Goal: Task Accomplishment & Management: Manage account settings

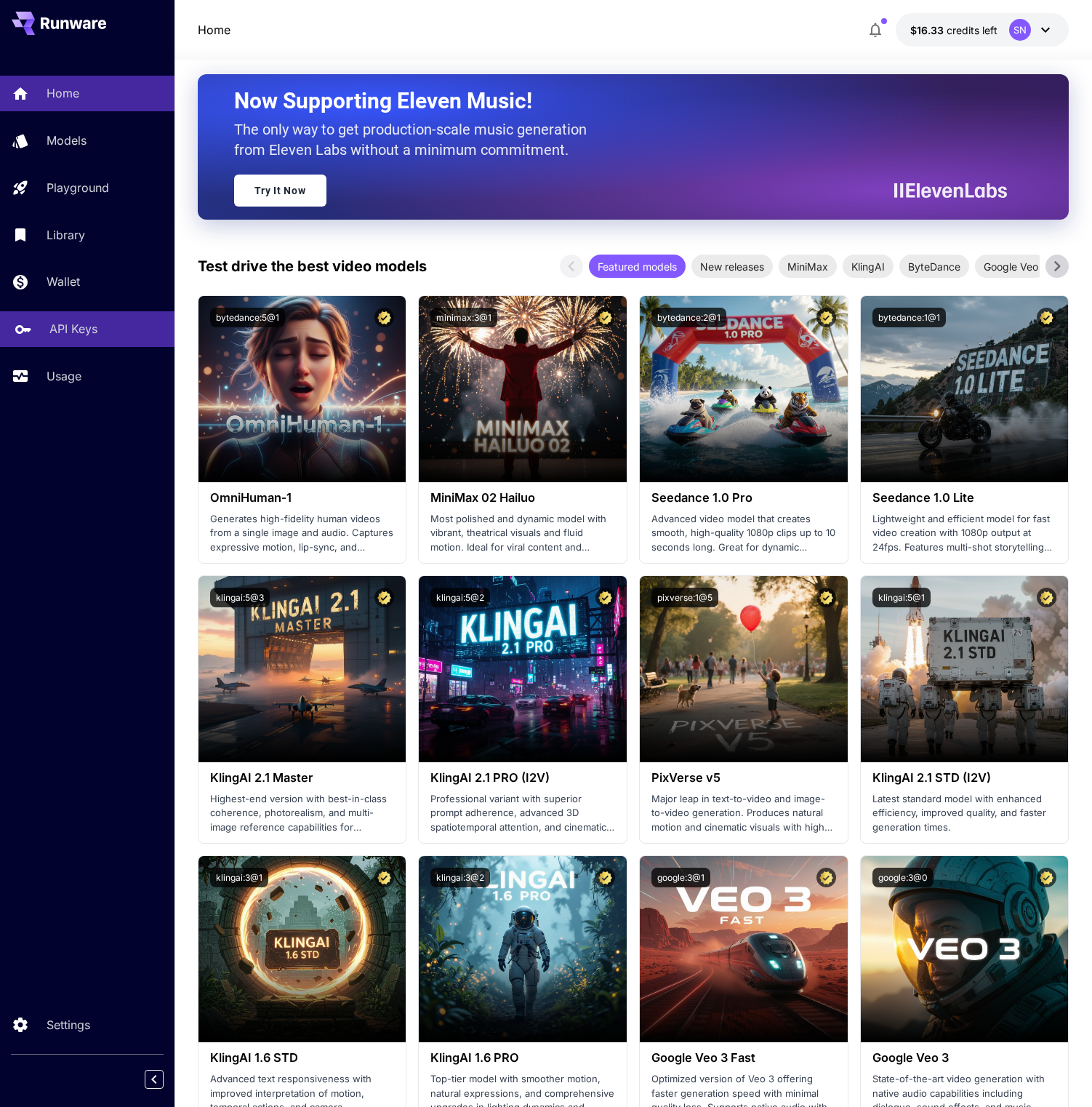
click at [84, 347] on link "API Keys" at bounding box center [87, 329] width 175 height 36
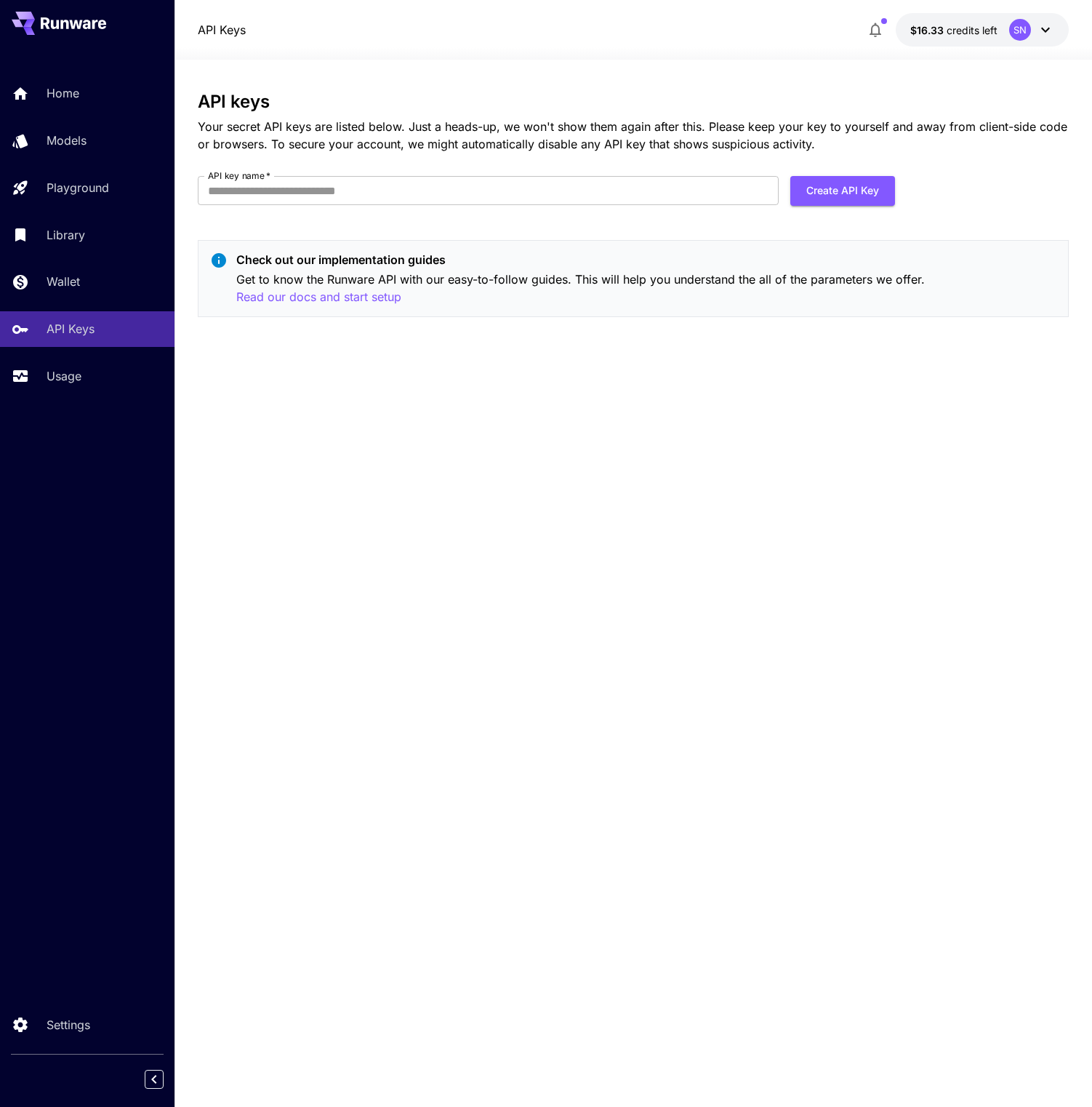
click at [599, 253] on div "API keys Your secret API keys are listed below. Just a heads-up, we won't show …" at bounding box center [634, 210] width 872 height 237
click at [810, 206] on button "Create API Key" at bounding box center [842, 191] width 104 height 30
type input "**********"
click at [813, 206] on button "Create API Key" at bounding box center [842, 191] width 104 height 30
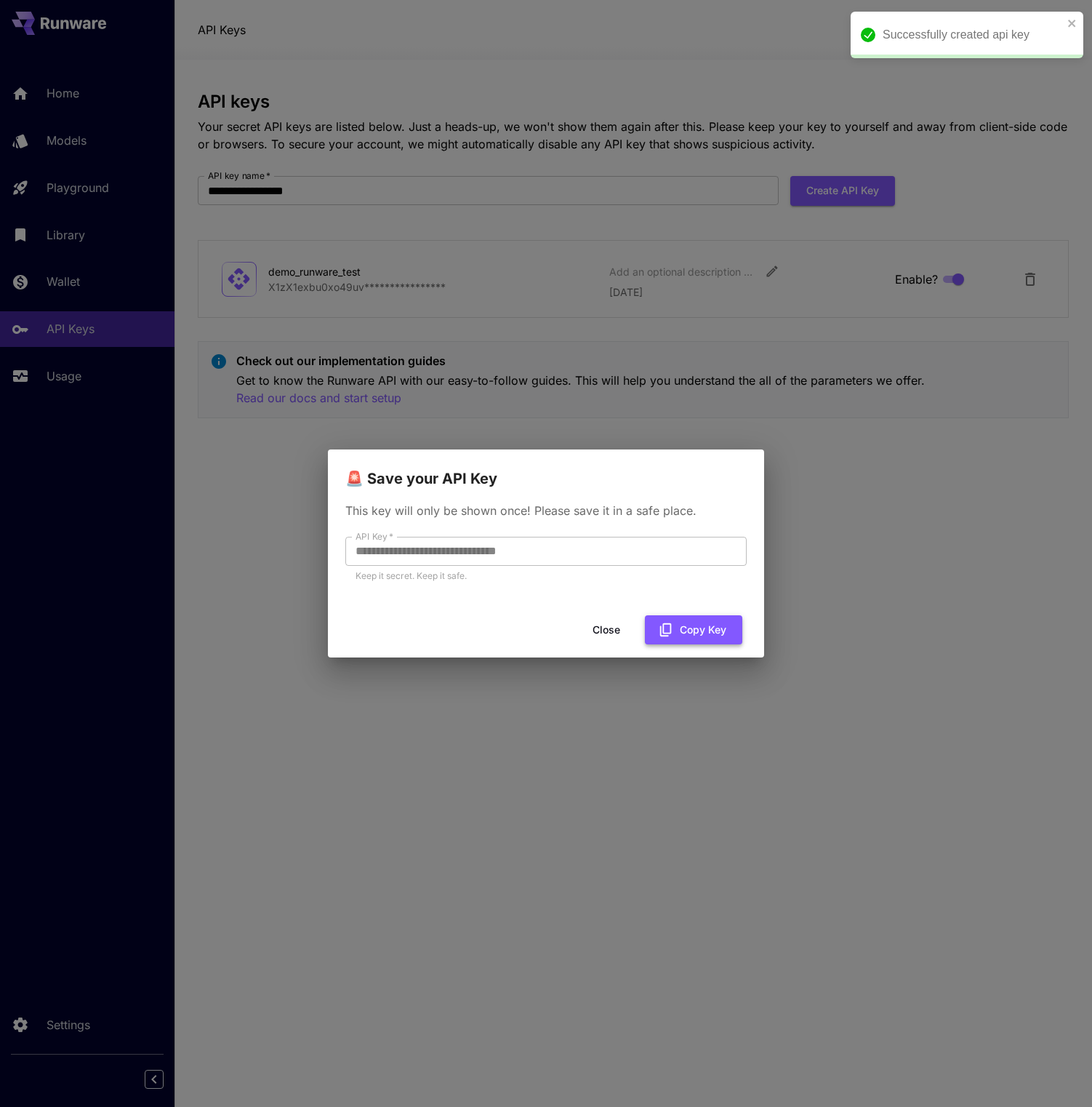
click at [665, 637] on button "Copy Key" at bounding box center [693, 630] width 97 height 30
click at [606, 633] on button "Close" at bounding box center [618, 630] width 66 height 30
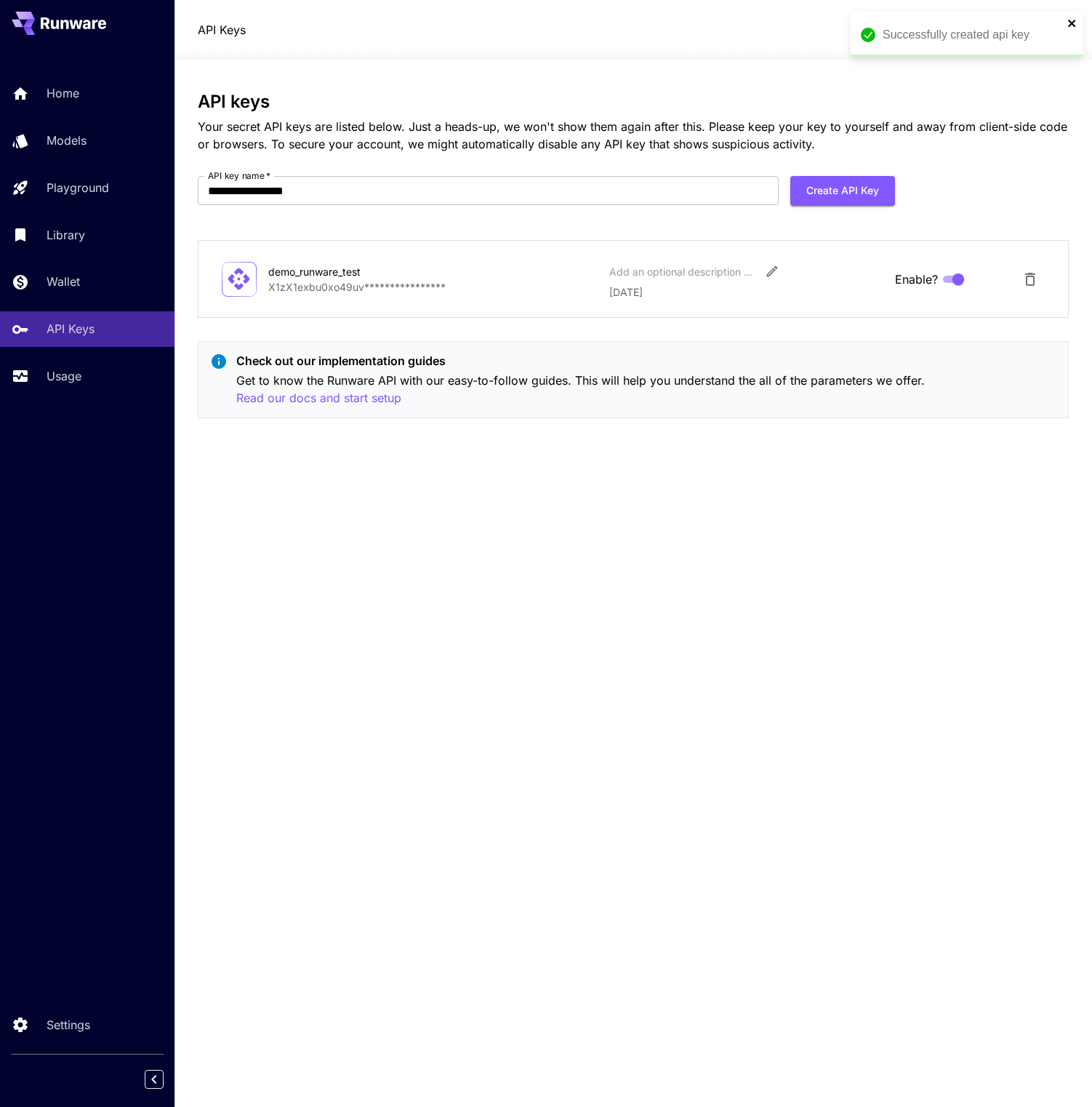
click at [1063, 22] on div "Successfully created api key" at bounding box center [962, 35] width 211 height 26
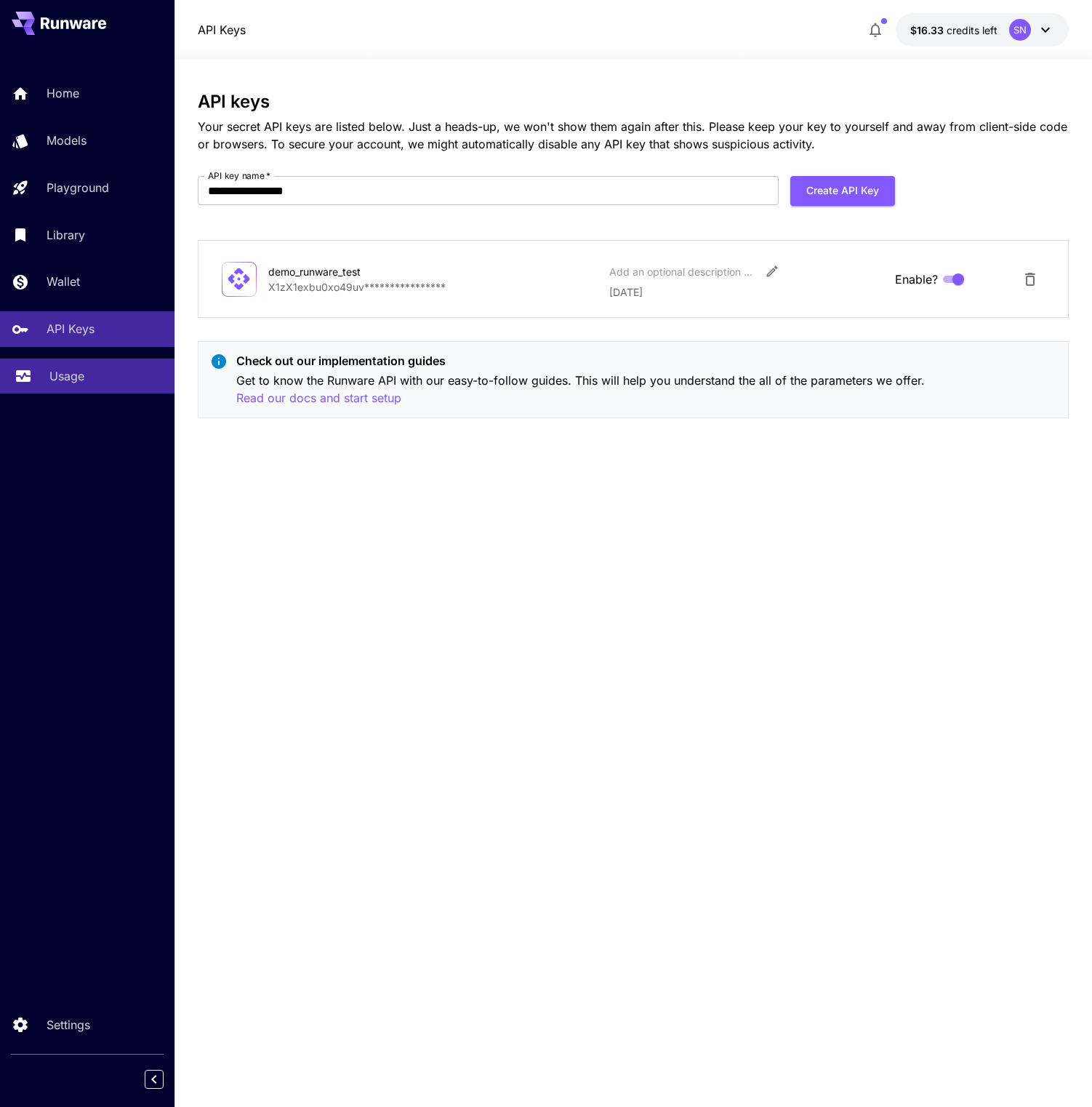
click at [70, 395] on link "Usage" at bounding box center [87, 376] width 175 height 36
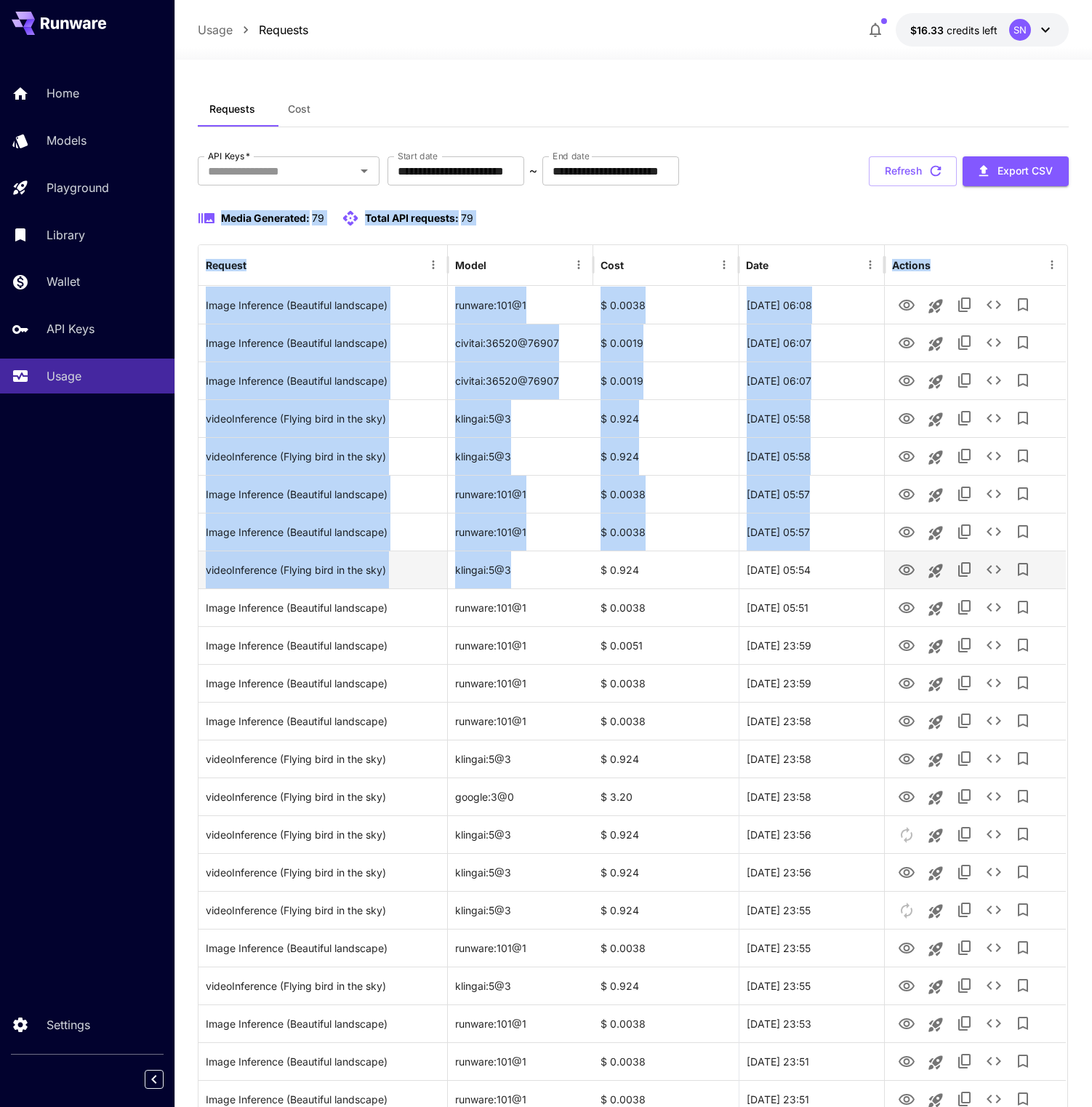
drag, startPoint x: 191, startPoint y: 288, endPoint x: 551, endPoint y: 678, distance: 530.8
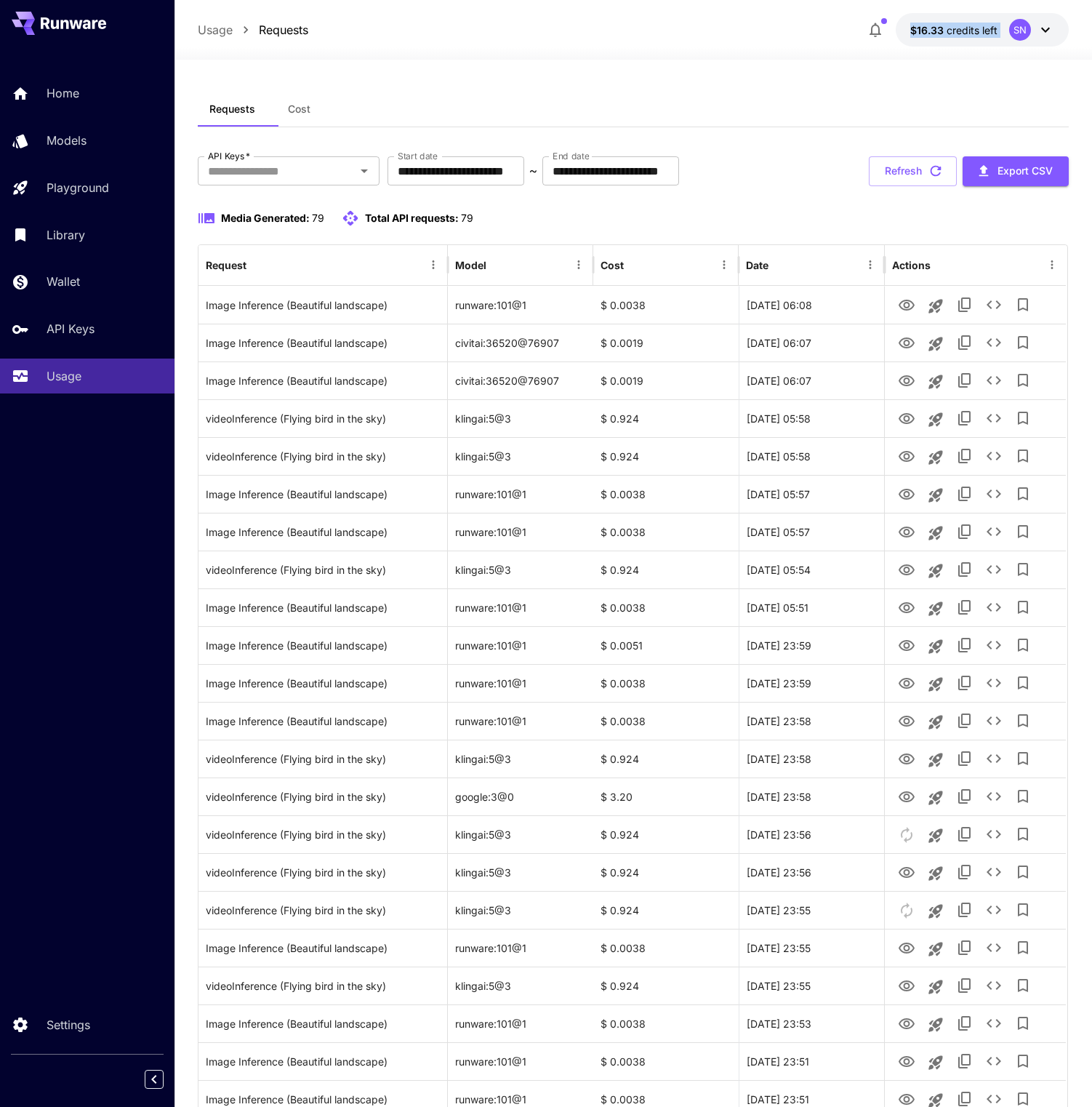
drag, startPoint x: 852, startPoint y: 42, endPoint x: 960, endPoint y: 64, distance: 110.2
click at [960, 60] on div "Usage Requests $16.33 credits left SN" at bounding box center [633, 30] width 917 height 60
click at [356, 180] on icon "Open" at bounding box center [364, 171] width 18 height 18
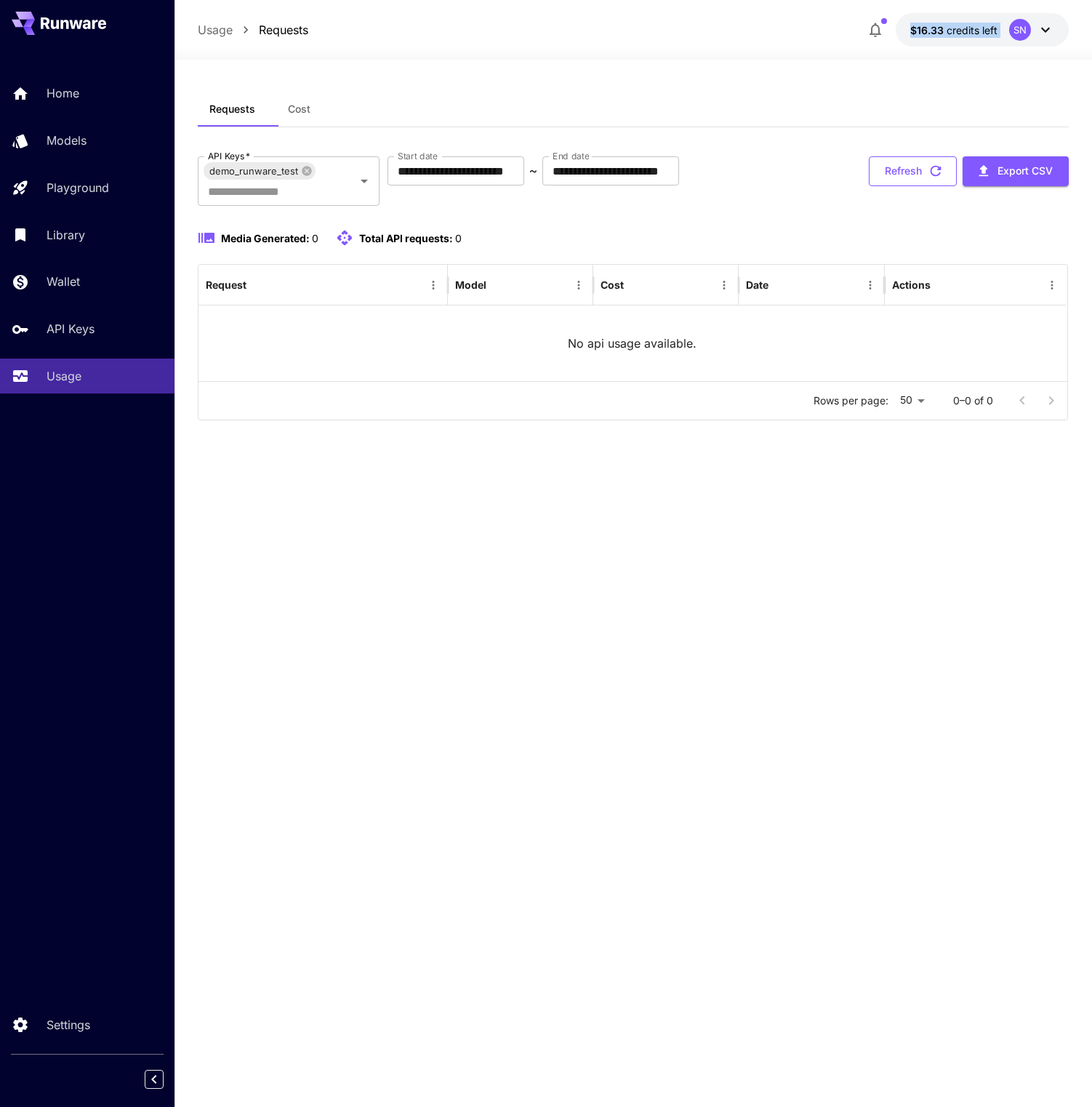
click at [931, 177] on icon "button" at bounding box center [936, 171] width 11 height 11
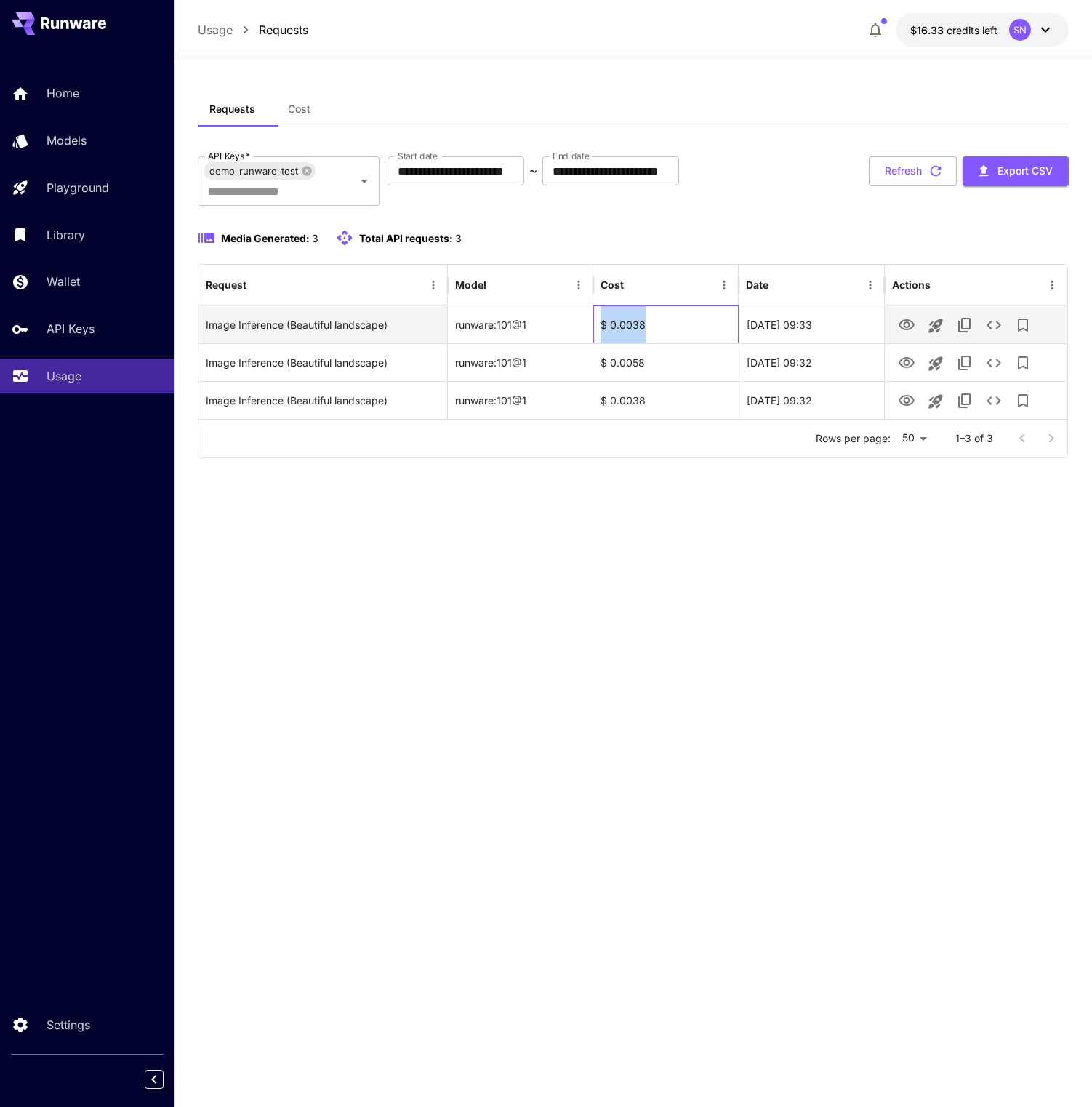
drag, startPoint x: 662, startPoint y: 432, endPoint x: 590, endPoint y: 432, distance: 72.0
click at [590, 343] on div "Image Inference (Beautiful landscape) runware:101@1 $ 0.0038 [DATE] 09:33" at bounding box center [633, 324] width 868 height 38
click at [338, 186] on icon "Clear" at bounding box center [345, 181] width 15 height 15
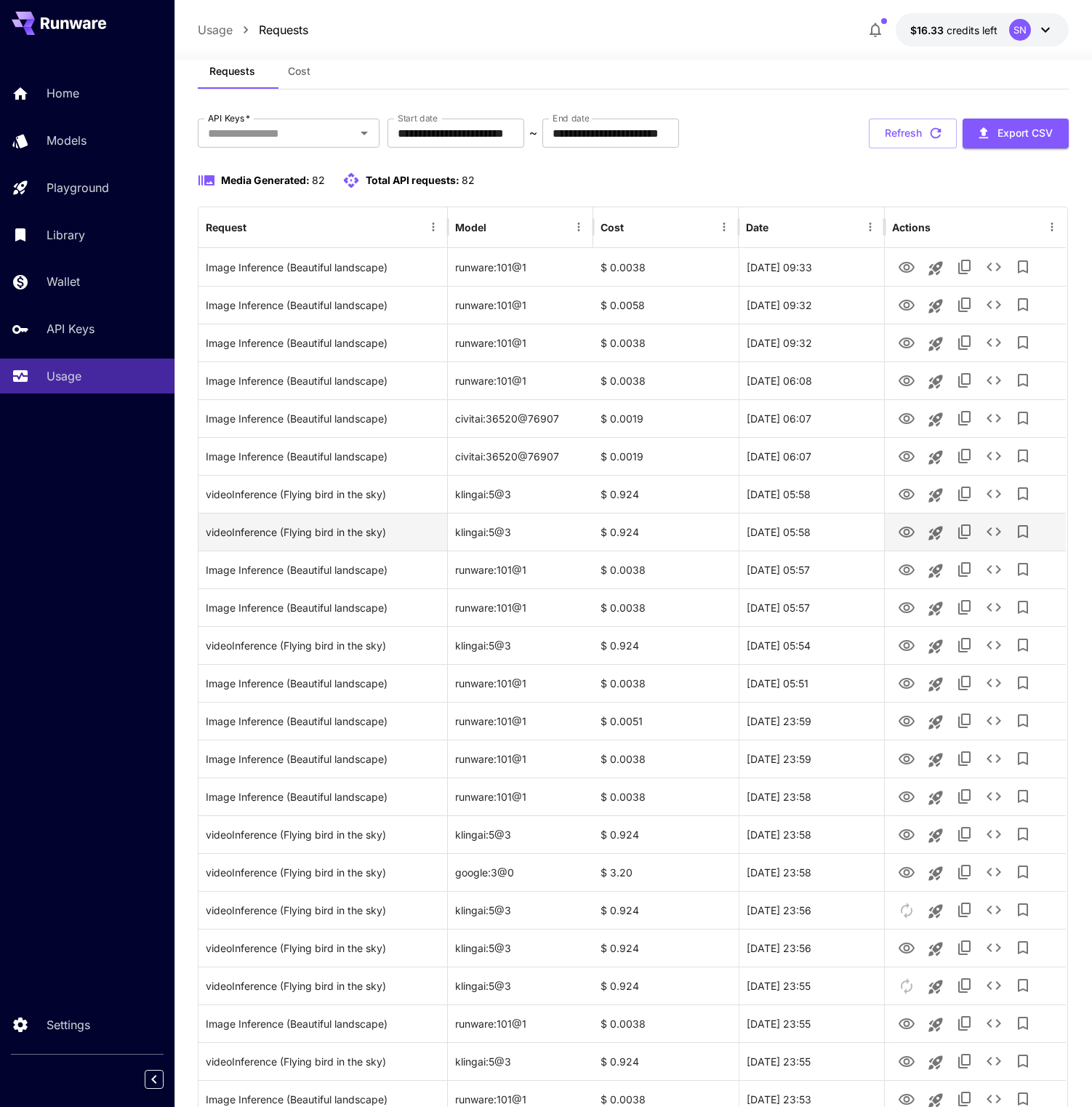
scroll to position [75, 0]
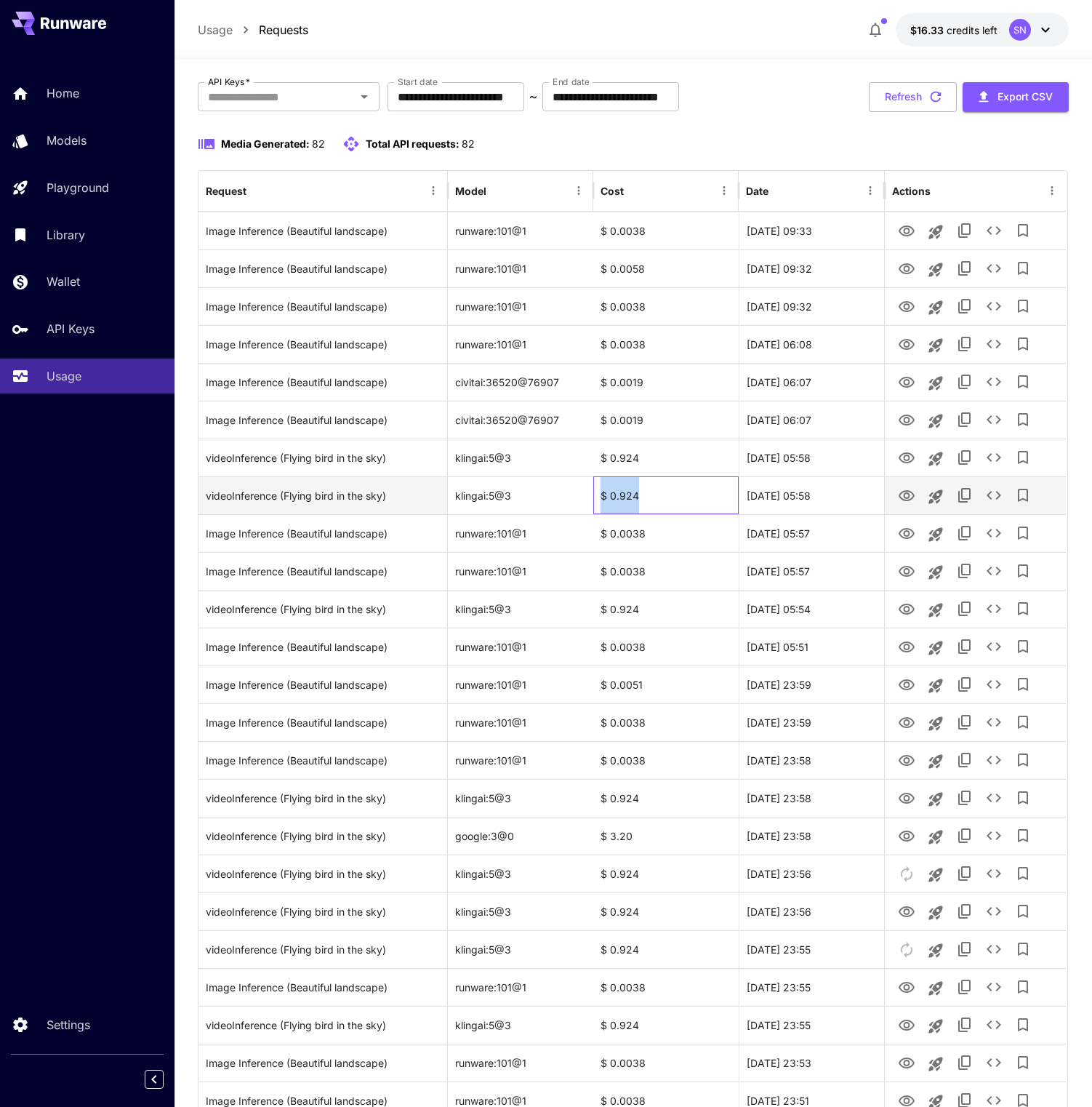
drag, startPoint x: 673, startPoint y: 598, endPoint x: 584, endPoint y: 598, distance: 89.0
click at [584, 514] on div "videoInference (Flying bird in the sky) klingai:5@3 $ 0.924 [DATE] 05:58" at bounding box center [633, 495] width 868 height 38
click at [356, 105] on icon "Open" at bounding box center [364, 96] width 18 height 18
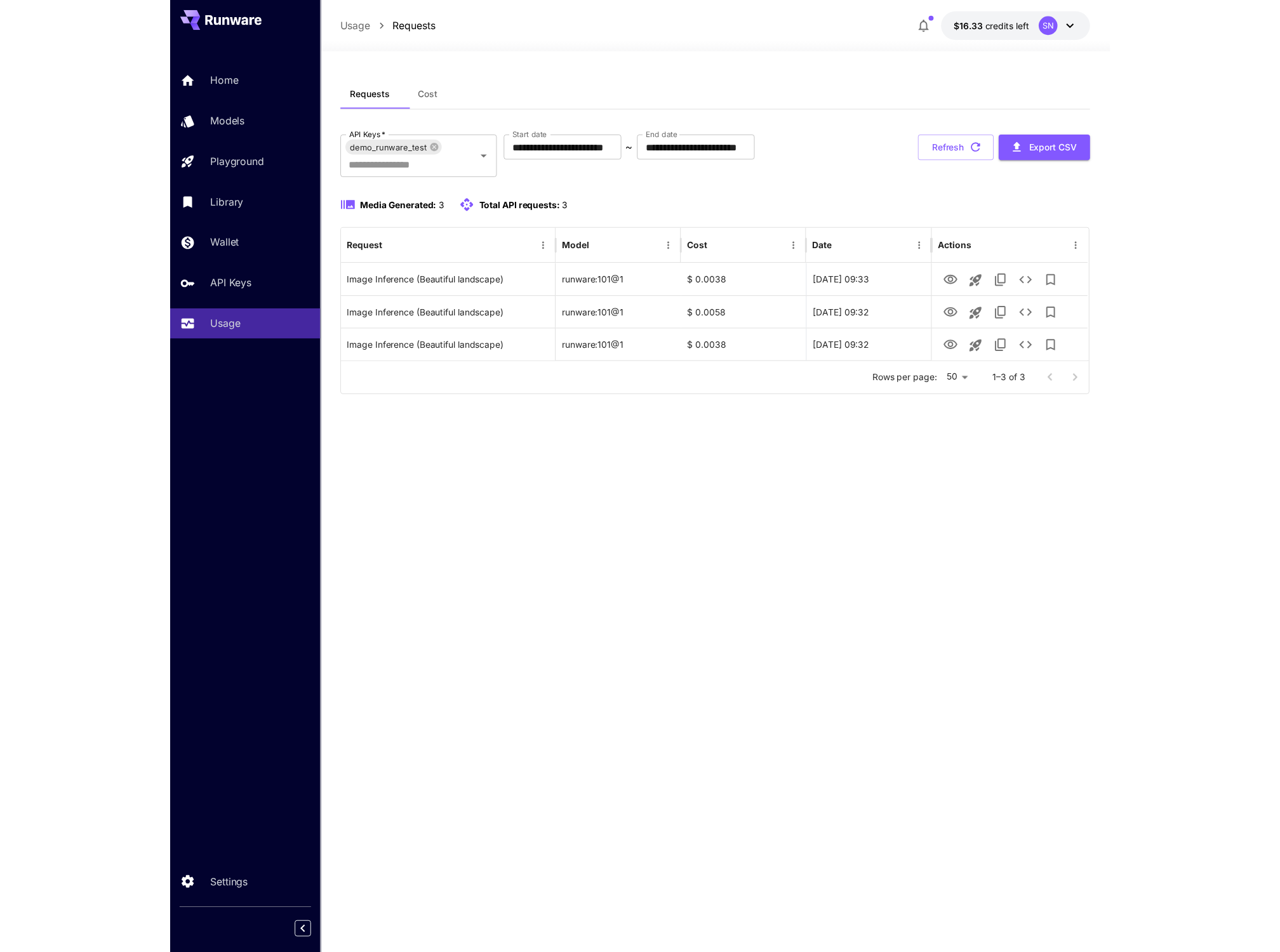
scroll to position [0, 0]
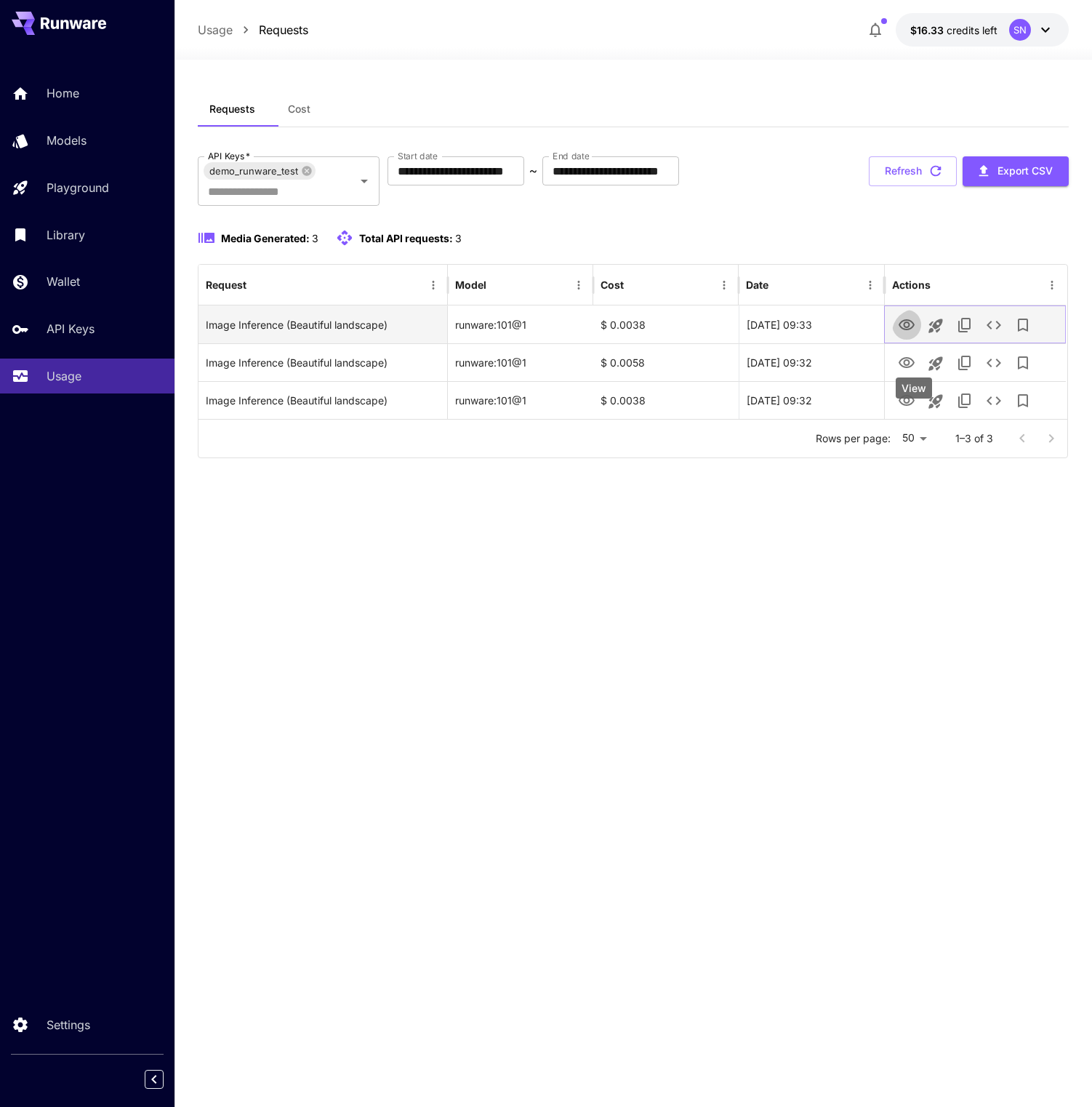
click at [909, 334] on icon "View" at bounding box center [906, 325] width 18 height 18
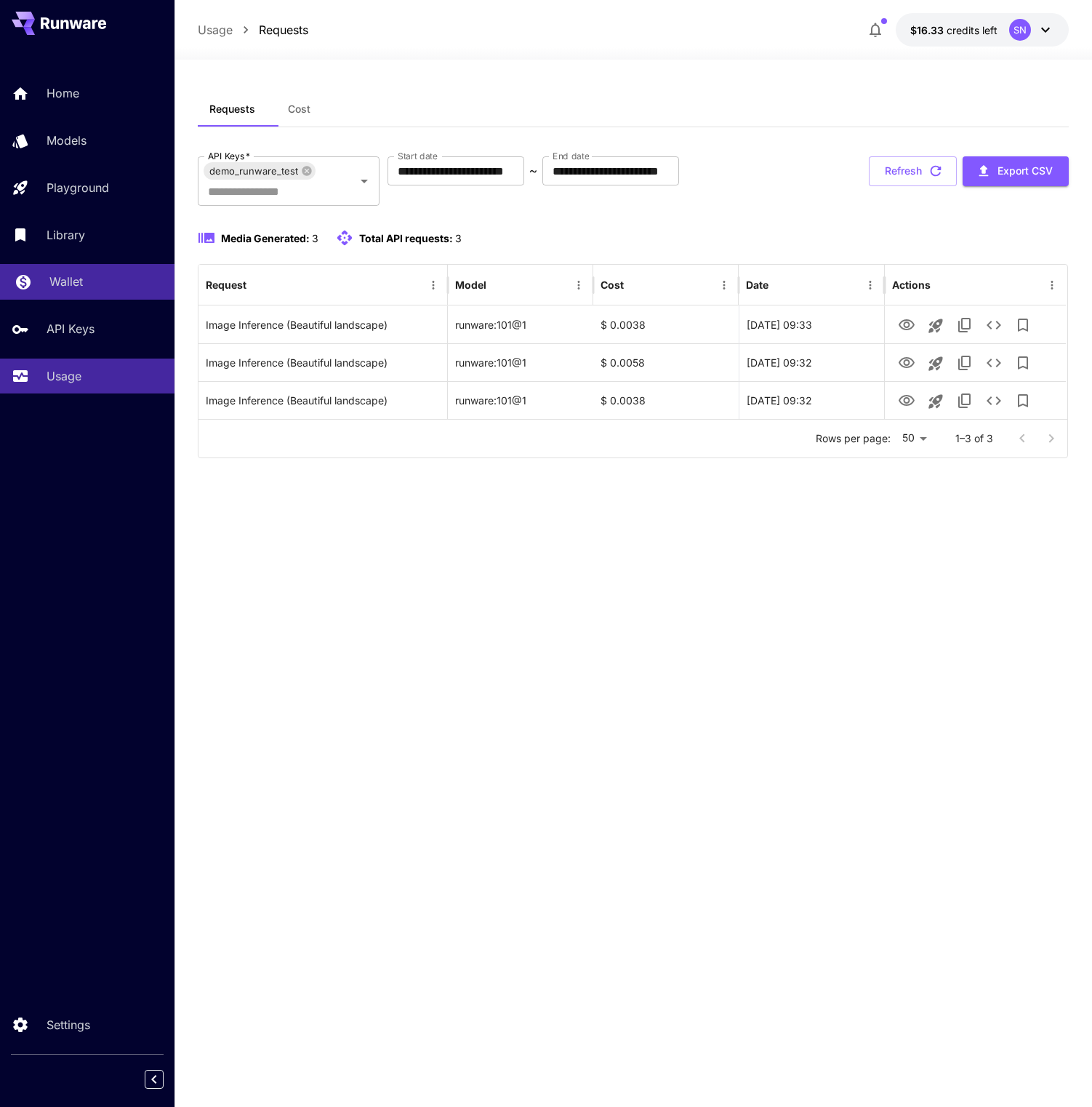
click at [84, 300] on link "Wallet" at bounding box center [87, 281] width 175 height 36
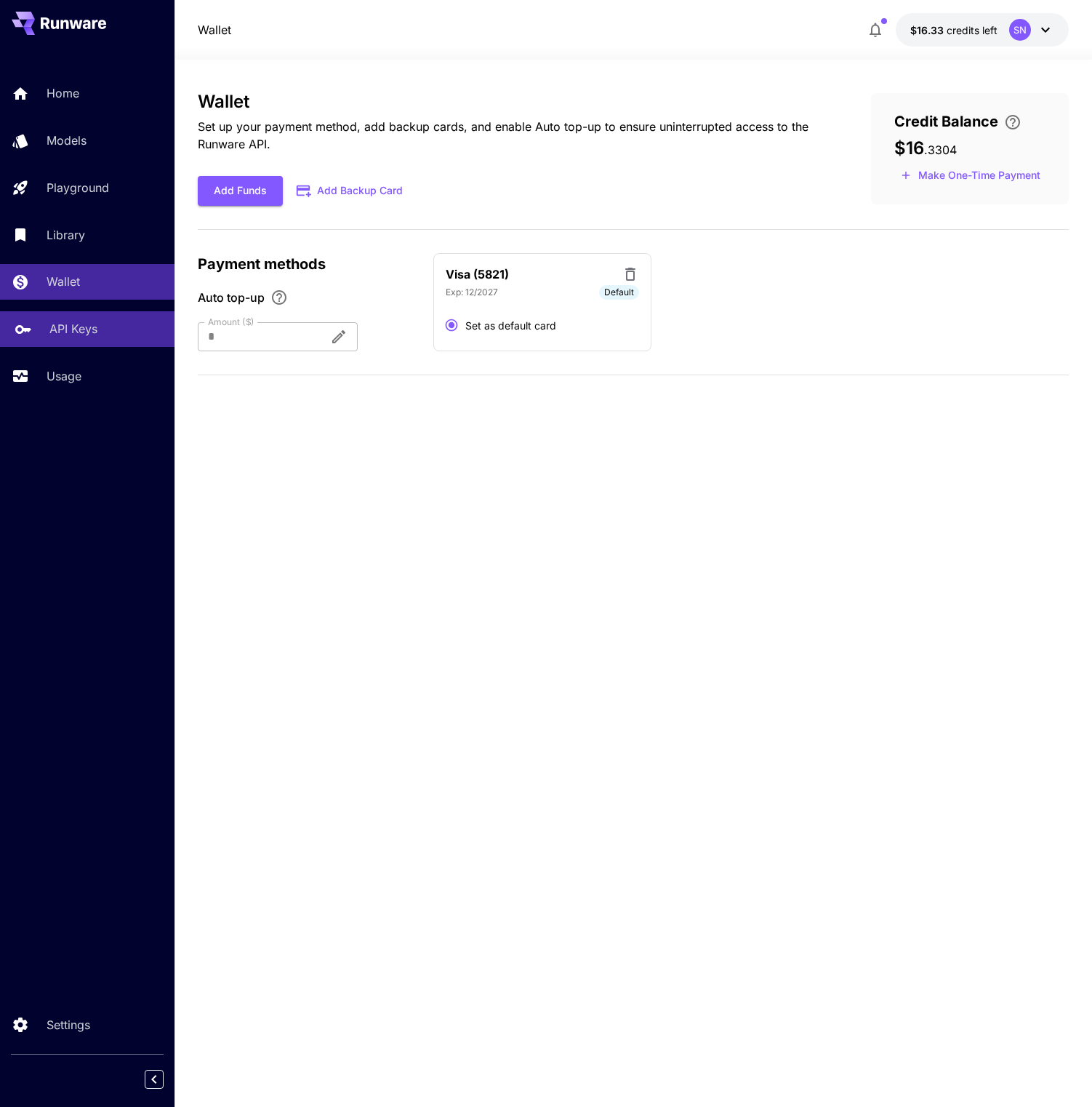
click at [84, 347] on link "API Keys" at bounding box center [87, 329] width 175 height 36
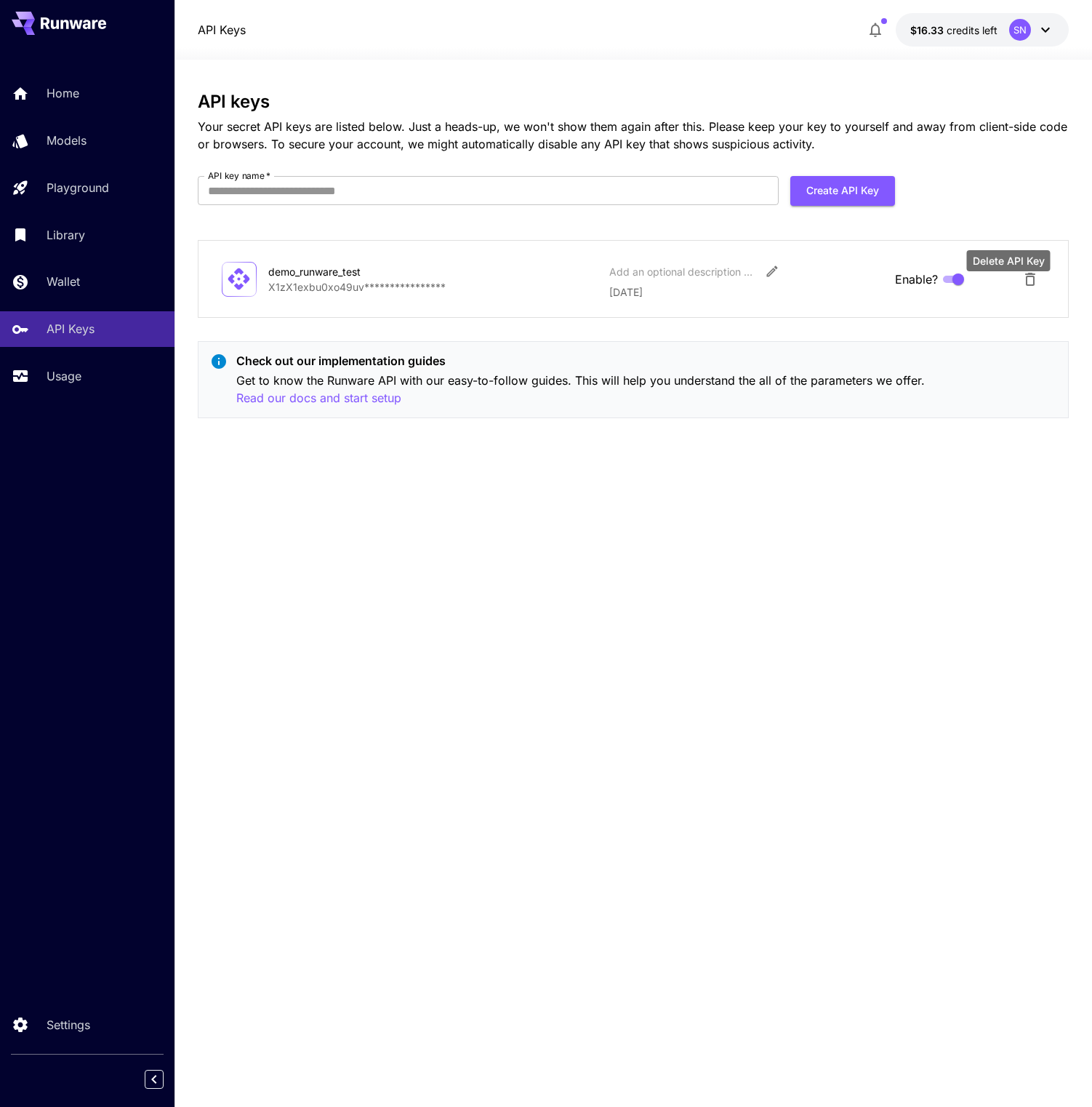
click at [1022, 288] on icon "Delete API Key" at bounding box center [1031, 279] width 18 height 18
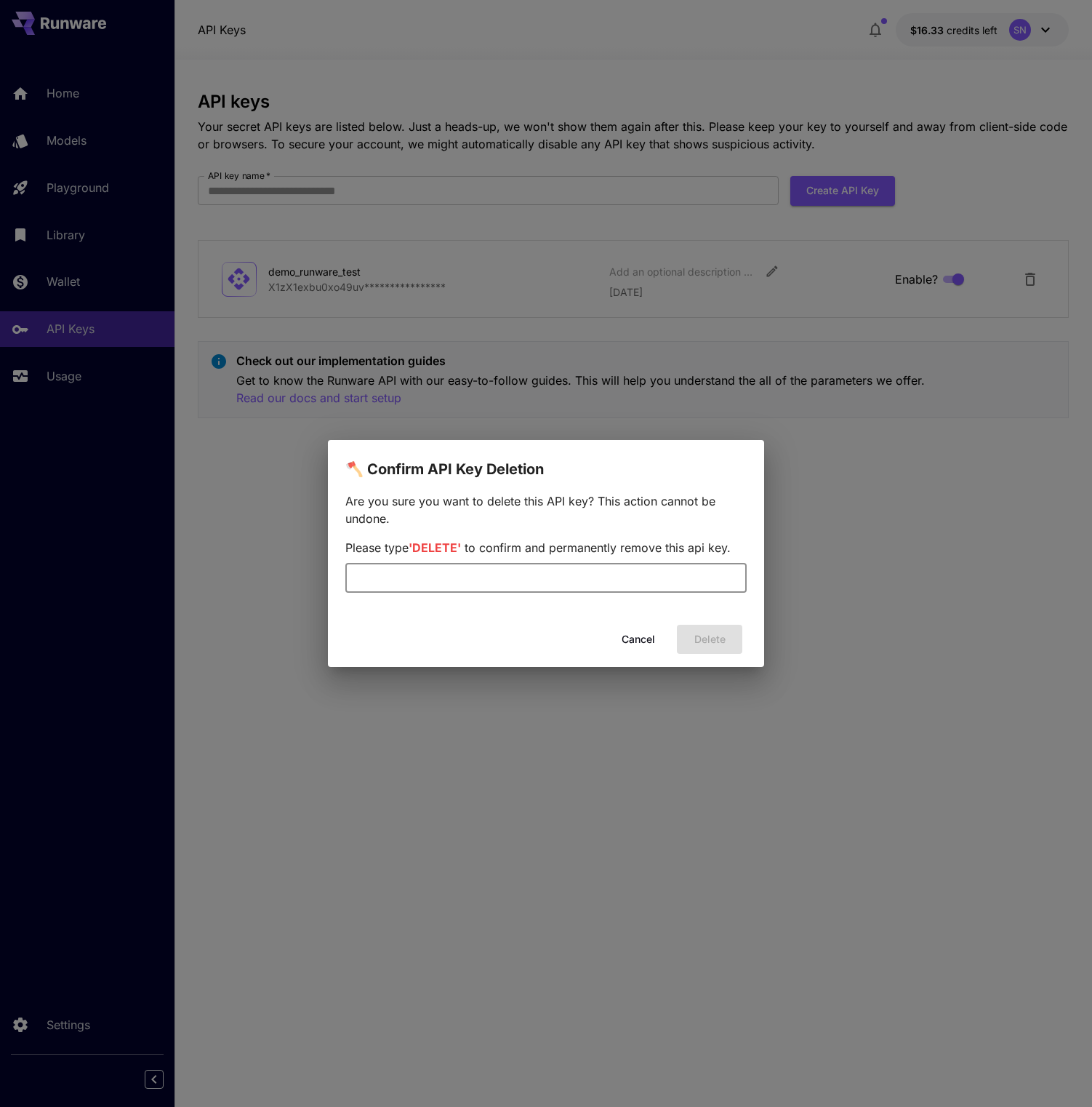
click at [595, 593] on input "text" at bounding box center [546, 578] width 401 height 29
type input "*"
type input "******"
click at [700, 653] on button "Delete" at bounding box center [710, 639] width 66 height 30
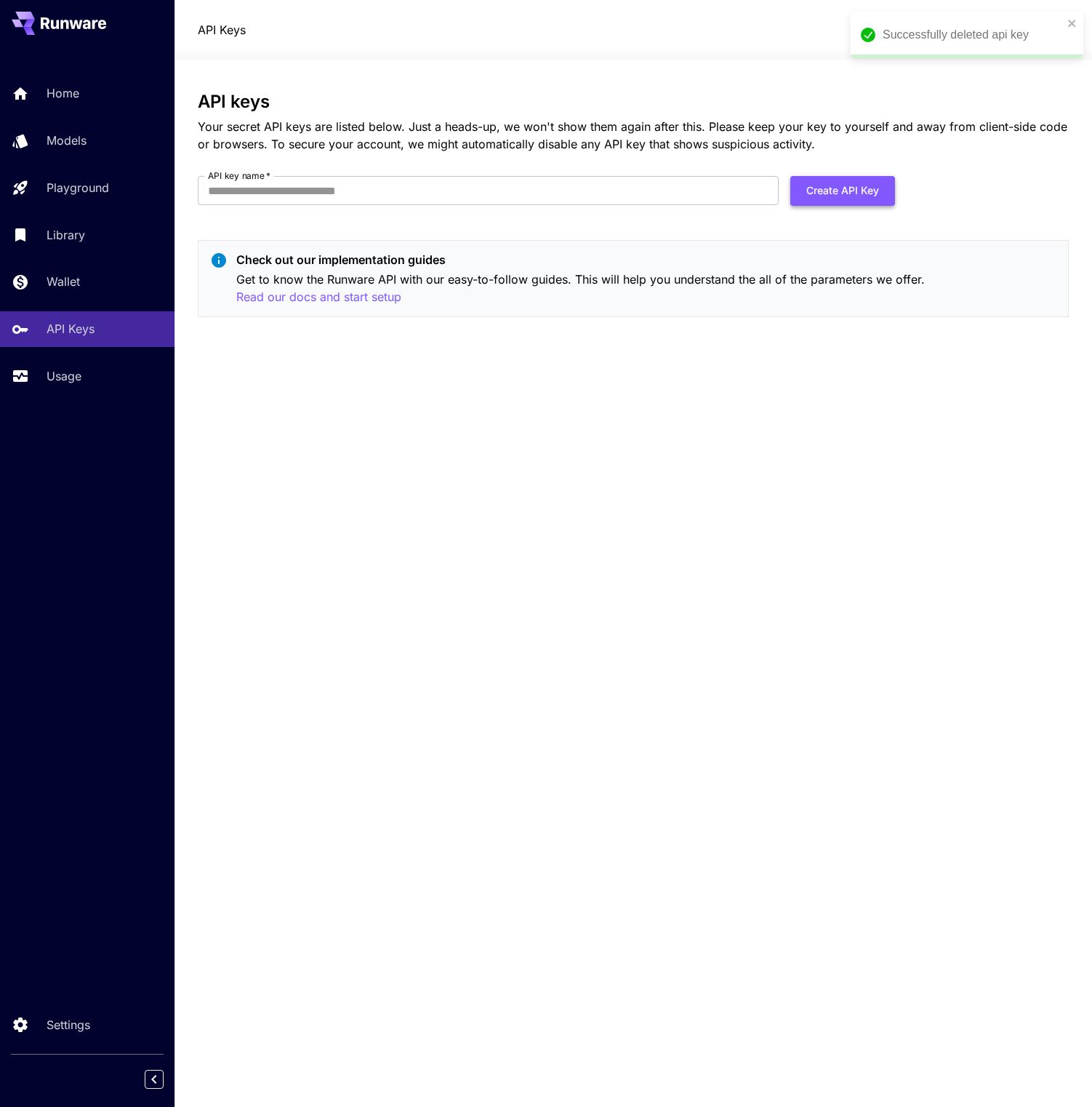
click at [836, 206] on button "Create API Key" at bounding box center [842, 191] width 104 height 30
type input "*"
type input "**********"
click at [794, 202] on button "Create API Key" at bounding box center [842, 191] width 104 height 30
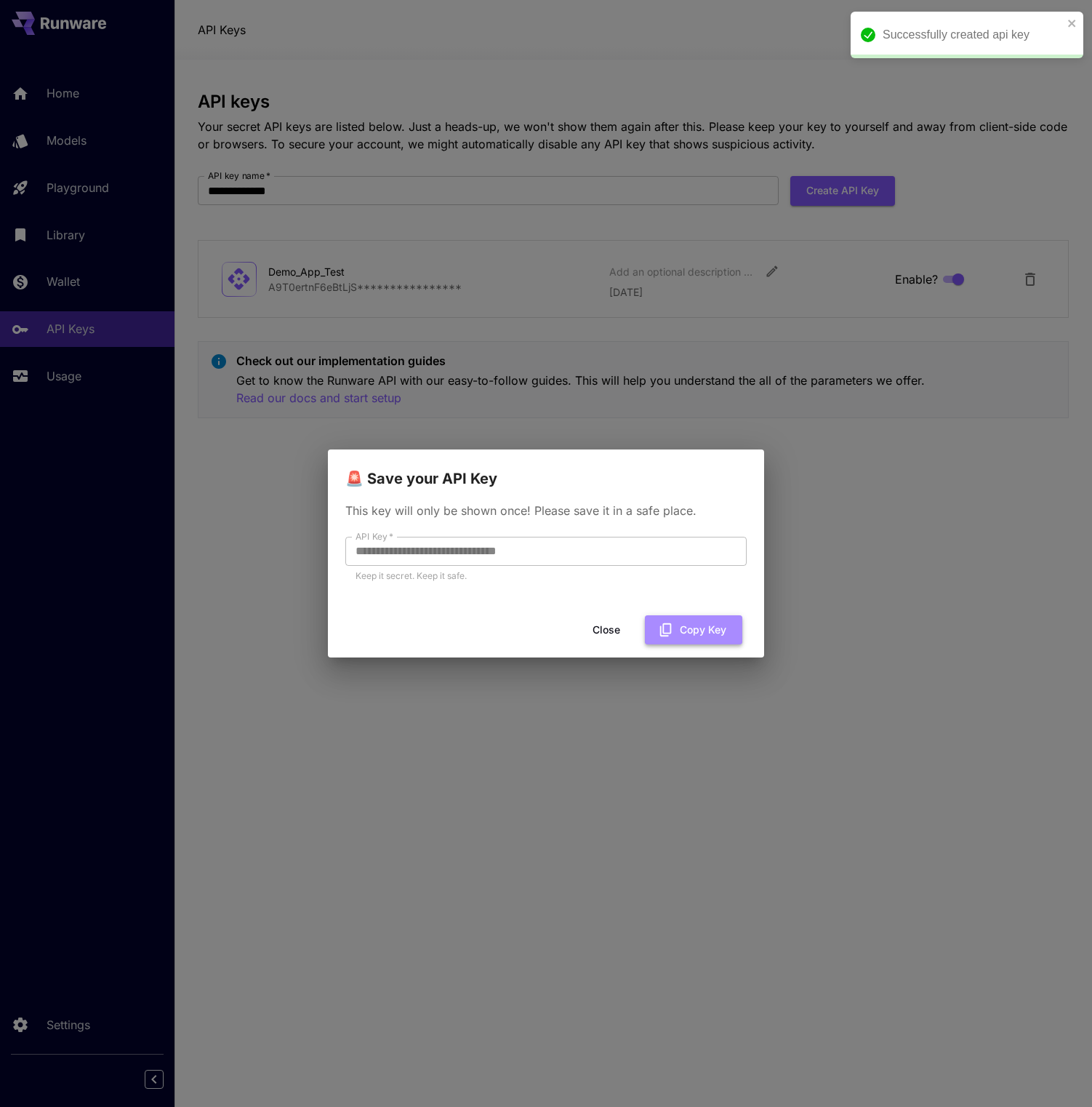
click at [658, 638] on icon "button" at bounding box center [666, 630] width 16 height 16
click at [585, 640] on button "Close" at bounding box center [618, 630] width 66 height 30
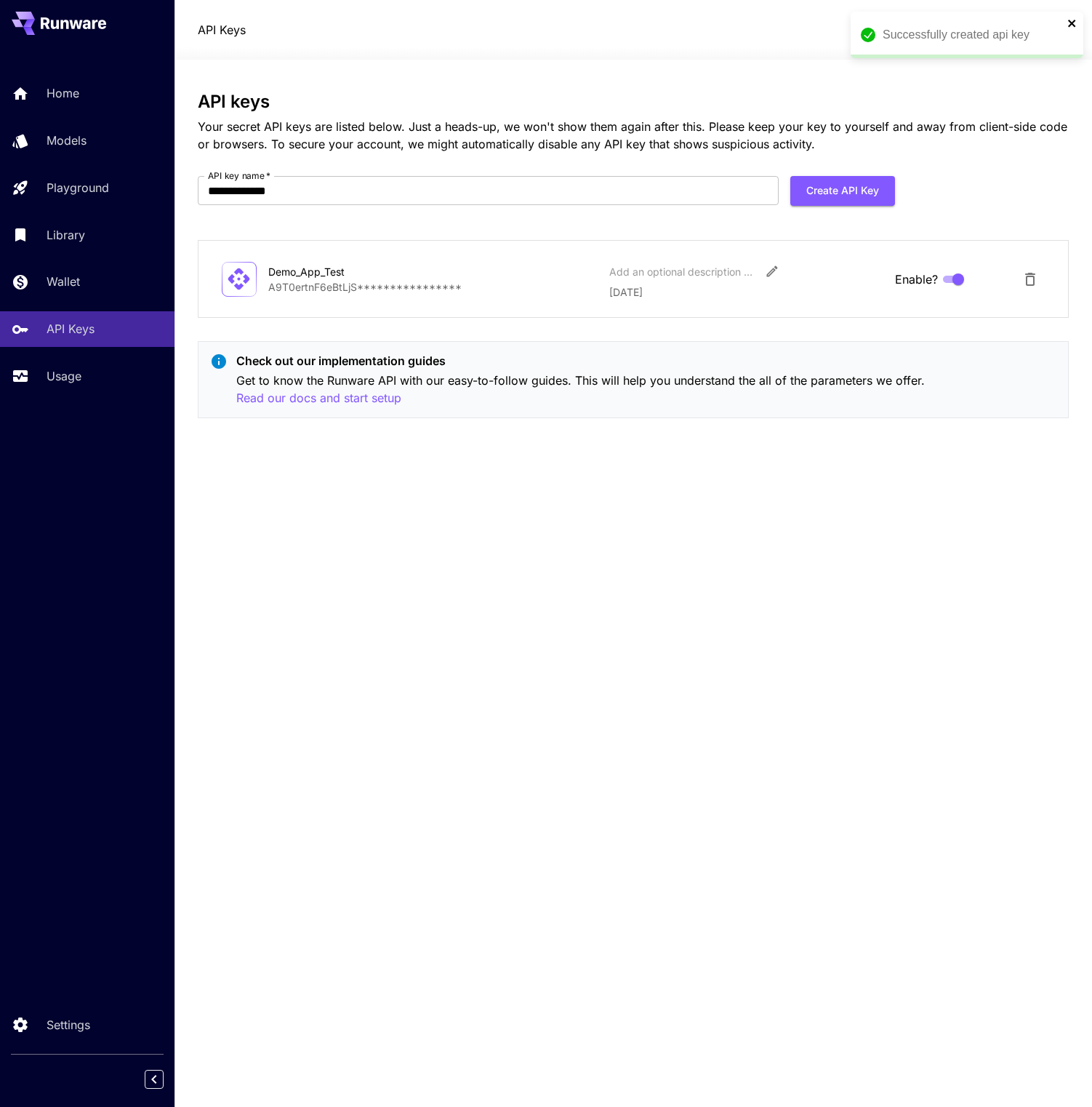
click at [1069, 22] on icon "close" at bounding box center [1072, 23] width 10 height 12
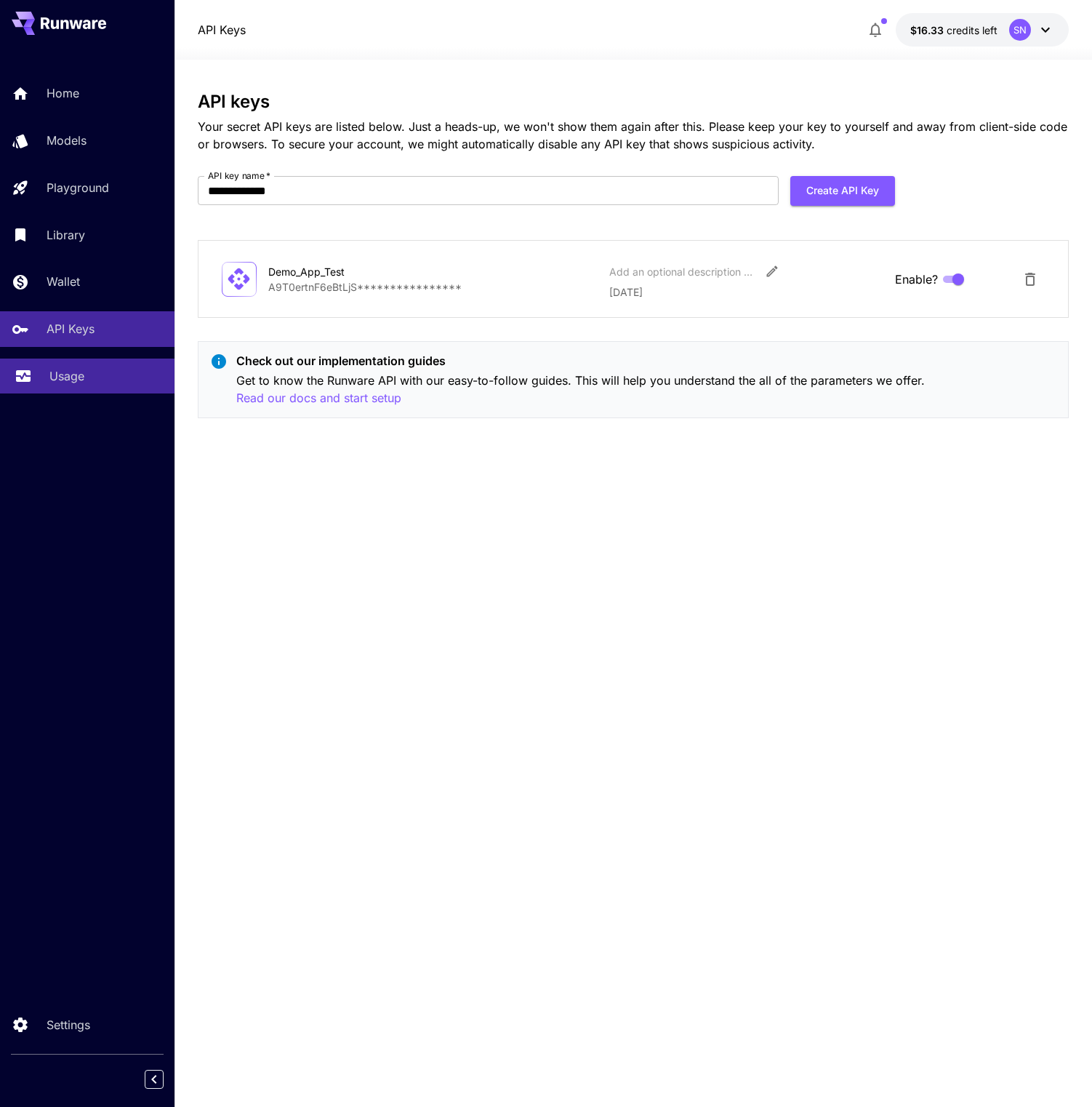
click at [91, 395] on link "Usage" at bounding box center [87, 376] width 175 height 36
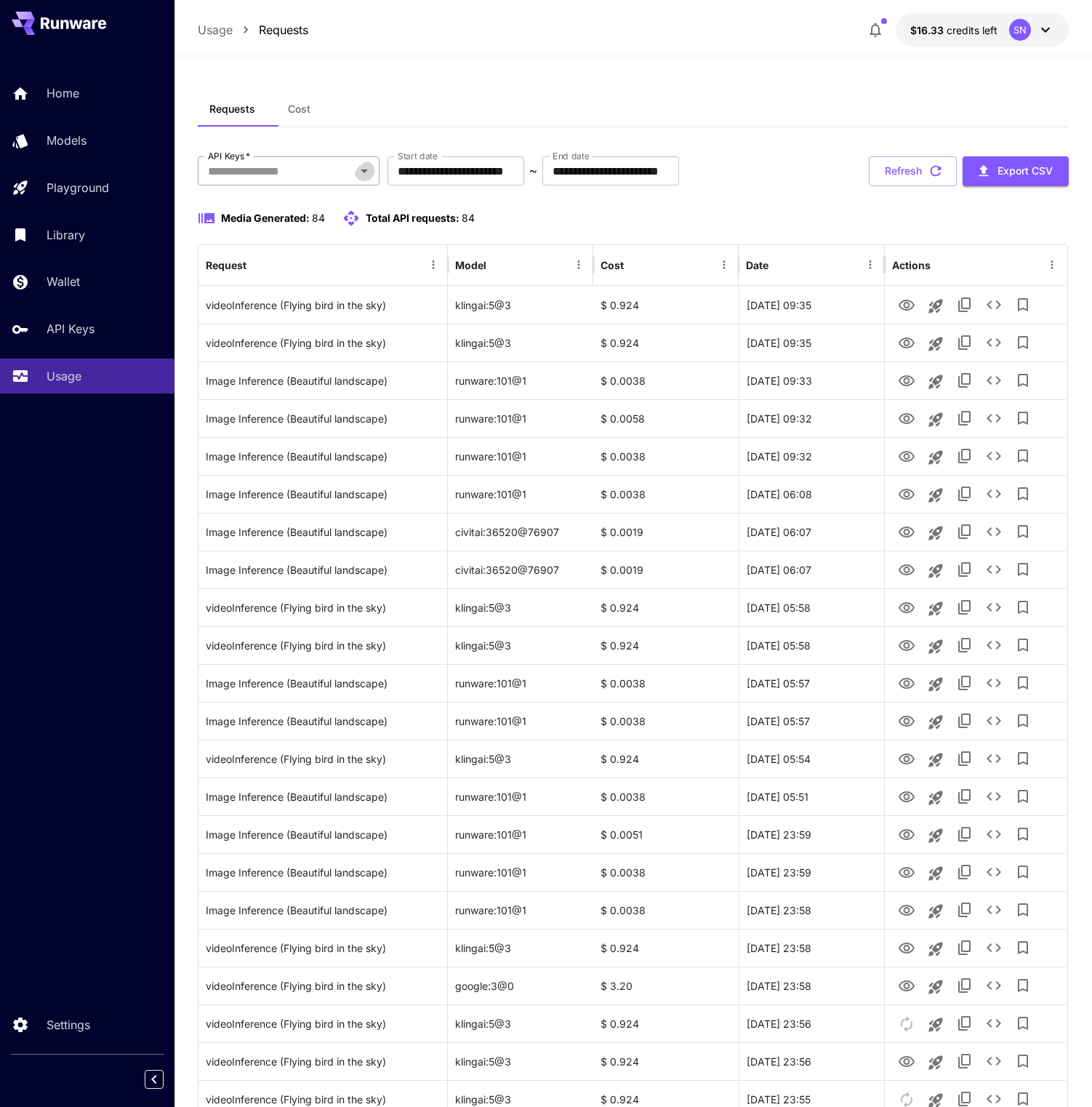
click at [367, 175] on icon "Open" at bounding box center [364, 171] width 18 height 18
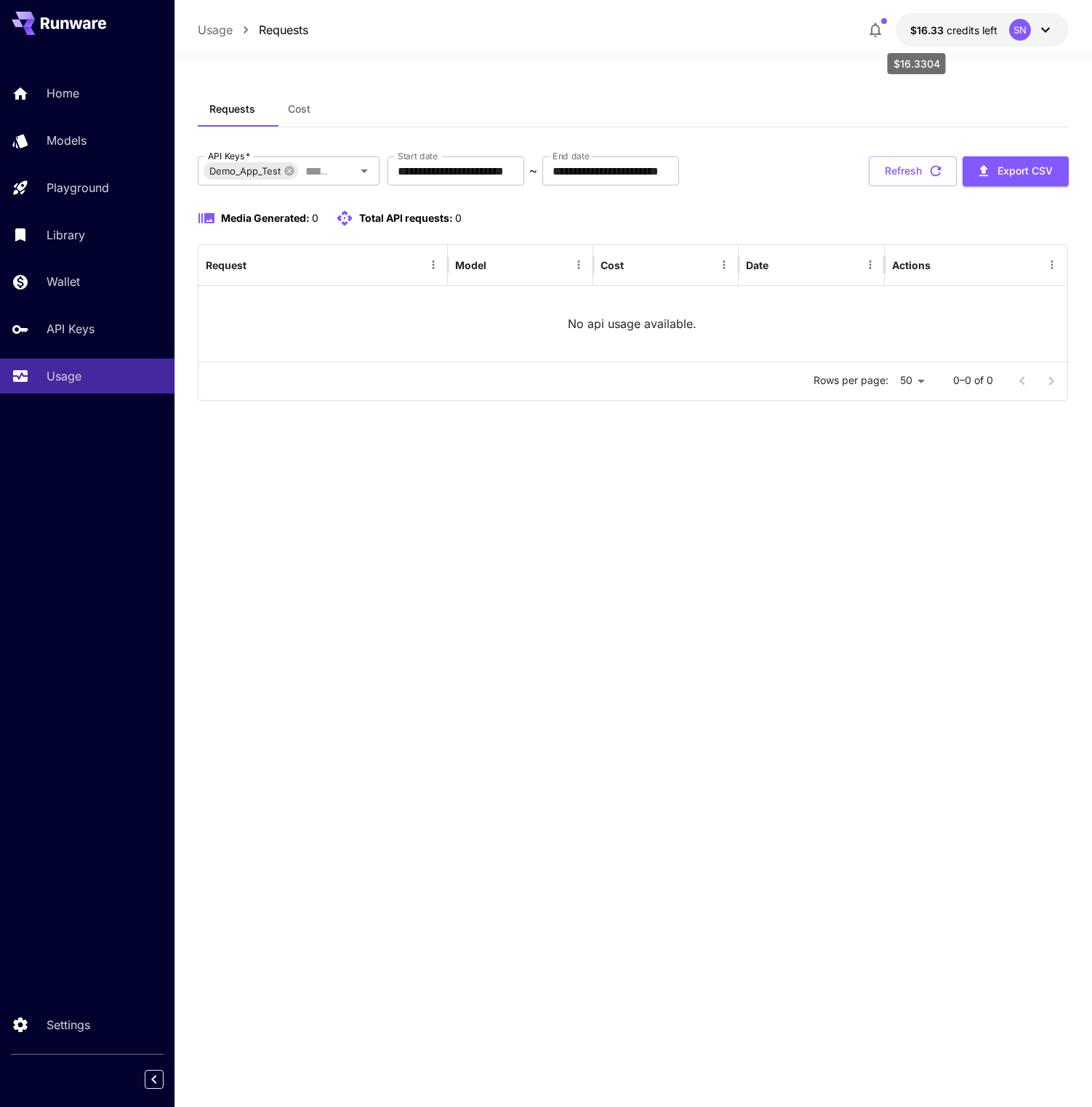
drag, startPoint x: 861, startPoint y: 22, endPoint x: 948, endPoint y: 47, distance: 90.5
click at [948, 47] on body "**********" at bounding box center [546, 553] width 1092 height 1107
click at [869, 186] on button "Refresh" at bounding box center [913, 171] width 88 height 30
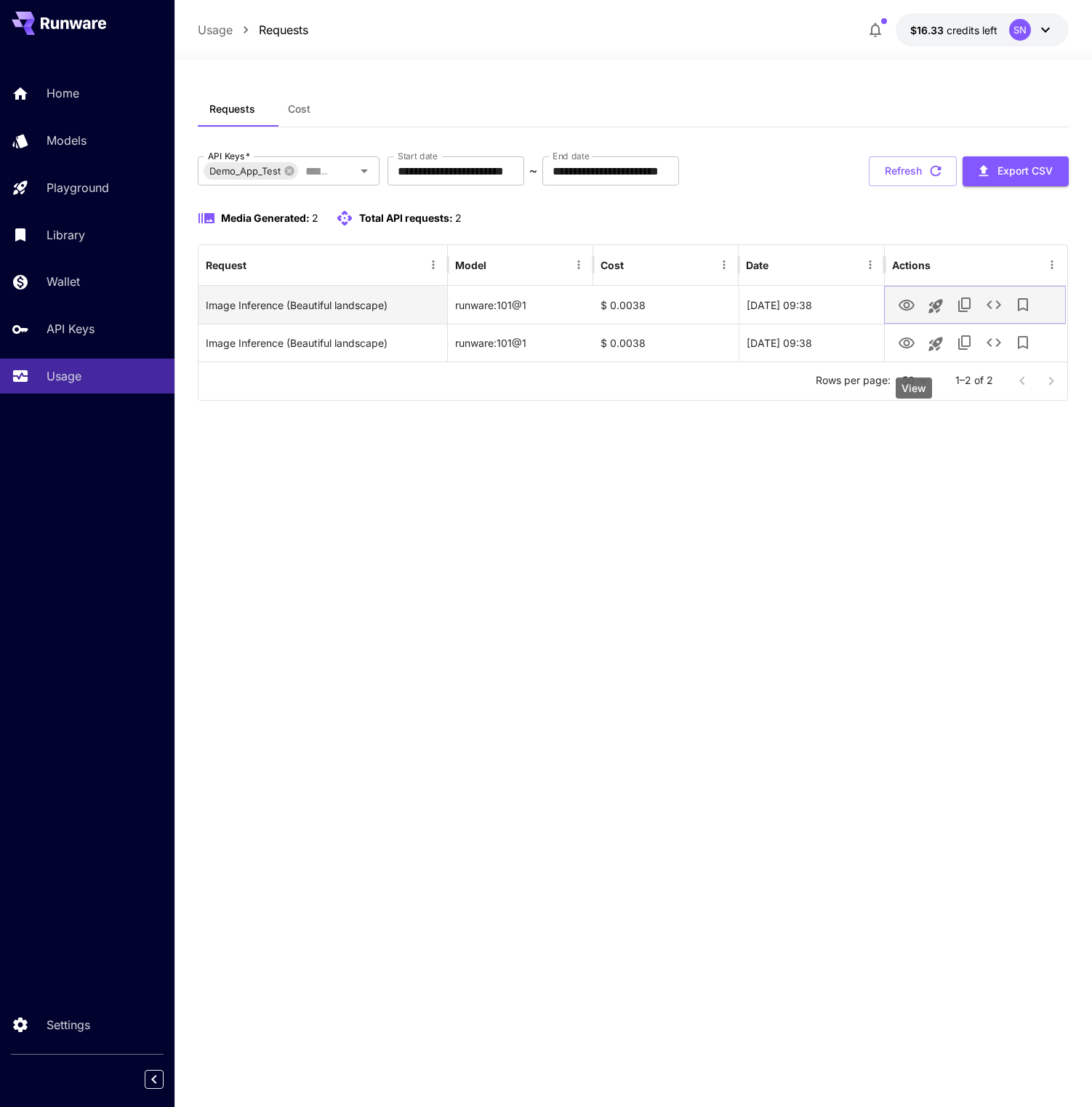
click at [907, 314] on icon "View" at bounding box center [906, 305] width 18 height 18
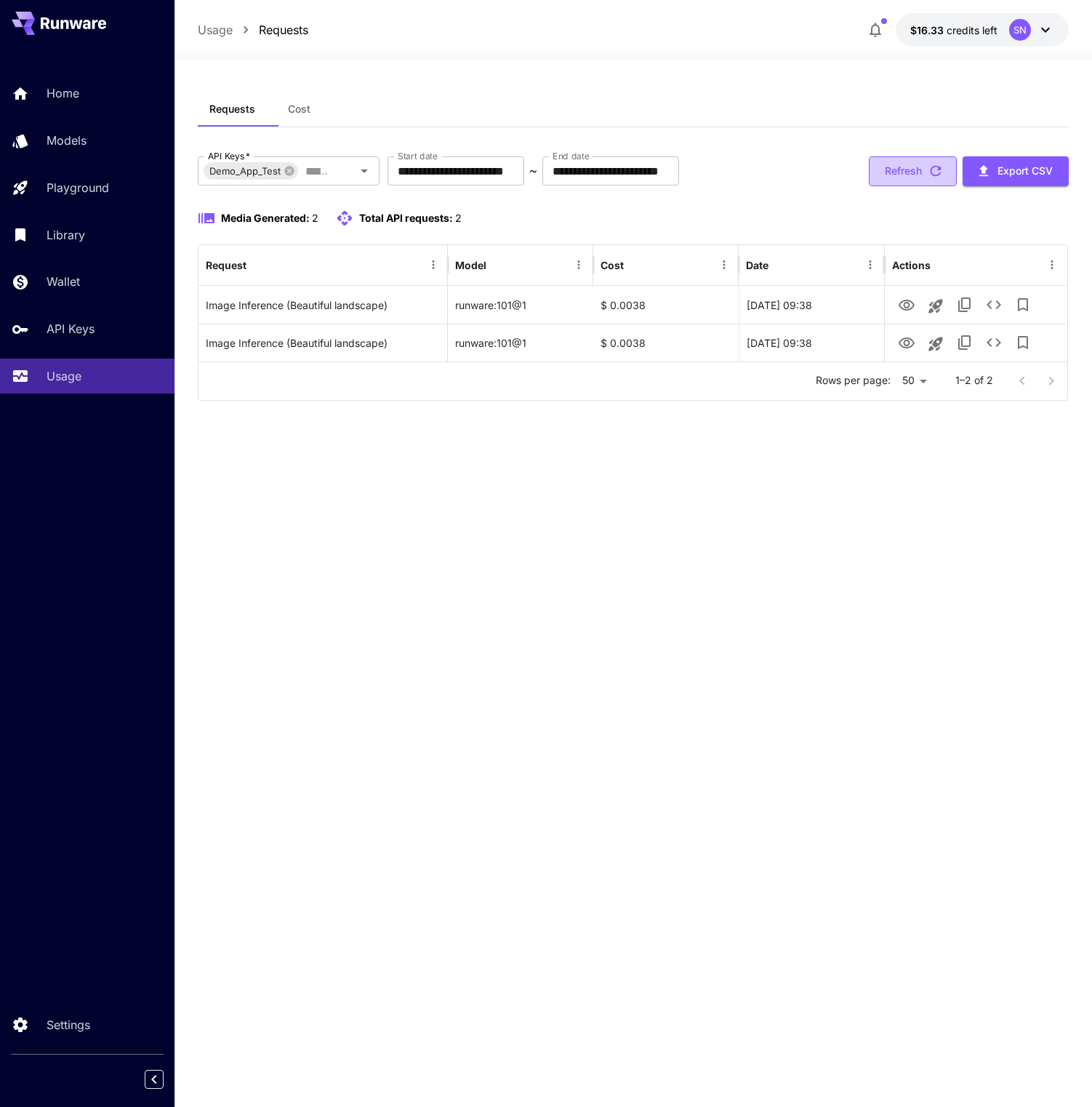
click at [869, 186] on button "Refresh" at bounding box center [913, 171] width 88 height 30
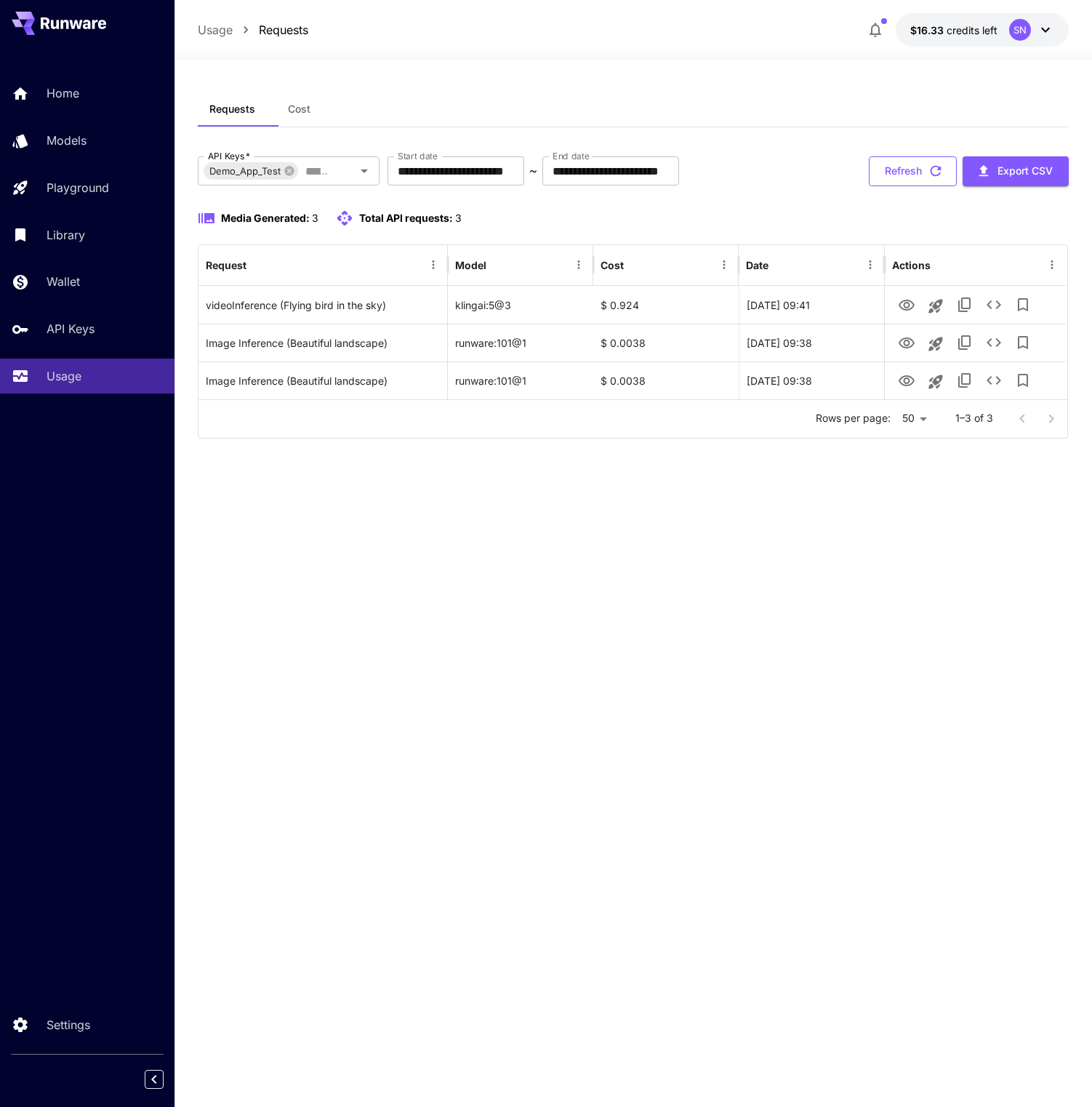
click at [869, 186] on button "Refresh" at bounding box center [913, 171] width 88 height 30
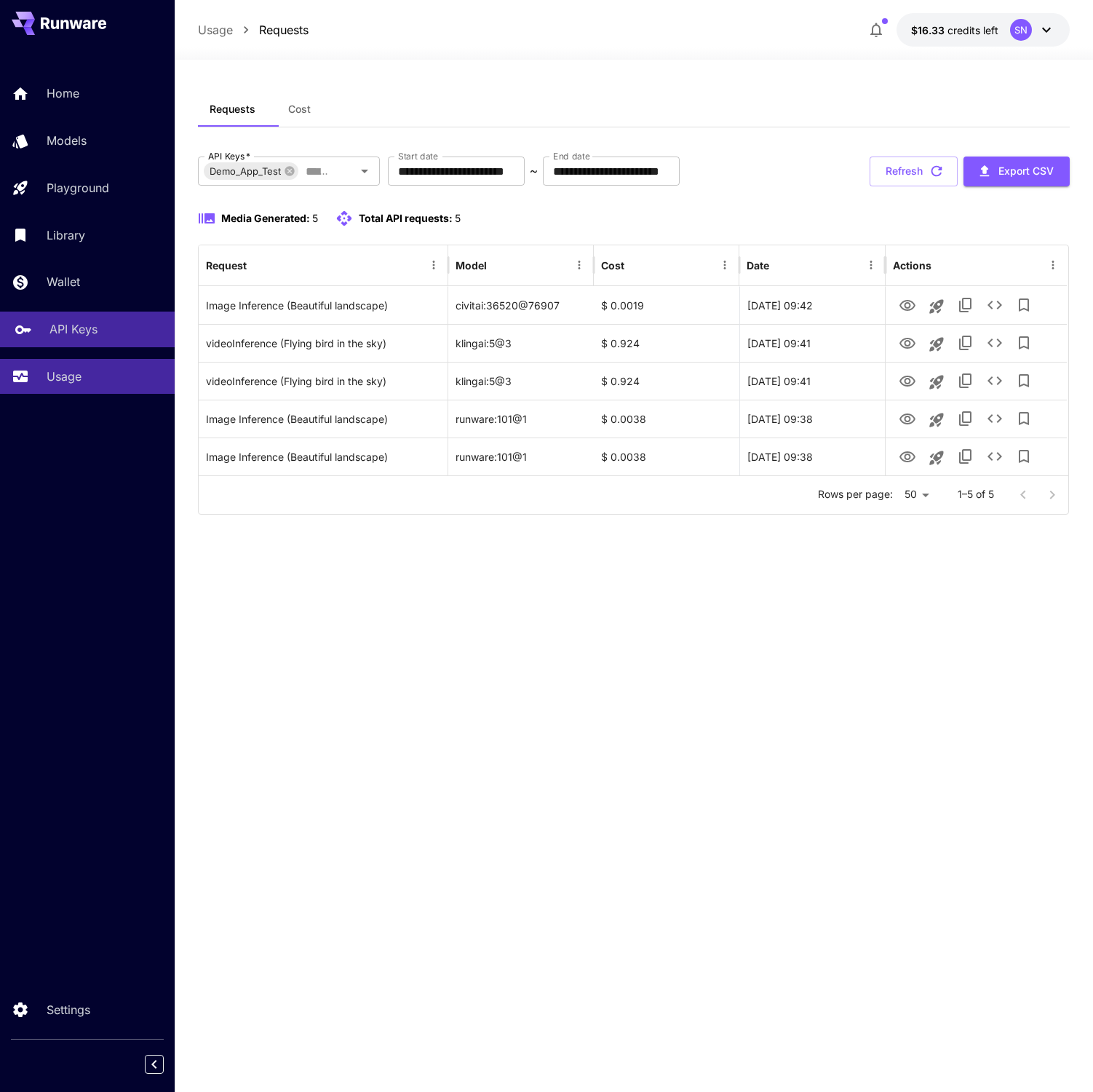
click at [63, 347] on link "API Keys" at bounding box center [87, 329] width 175 height 36
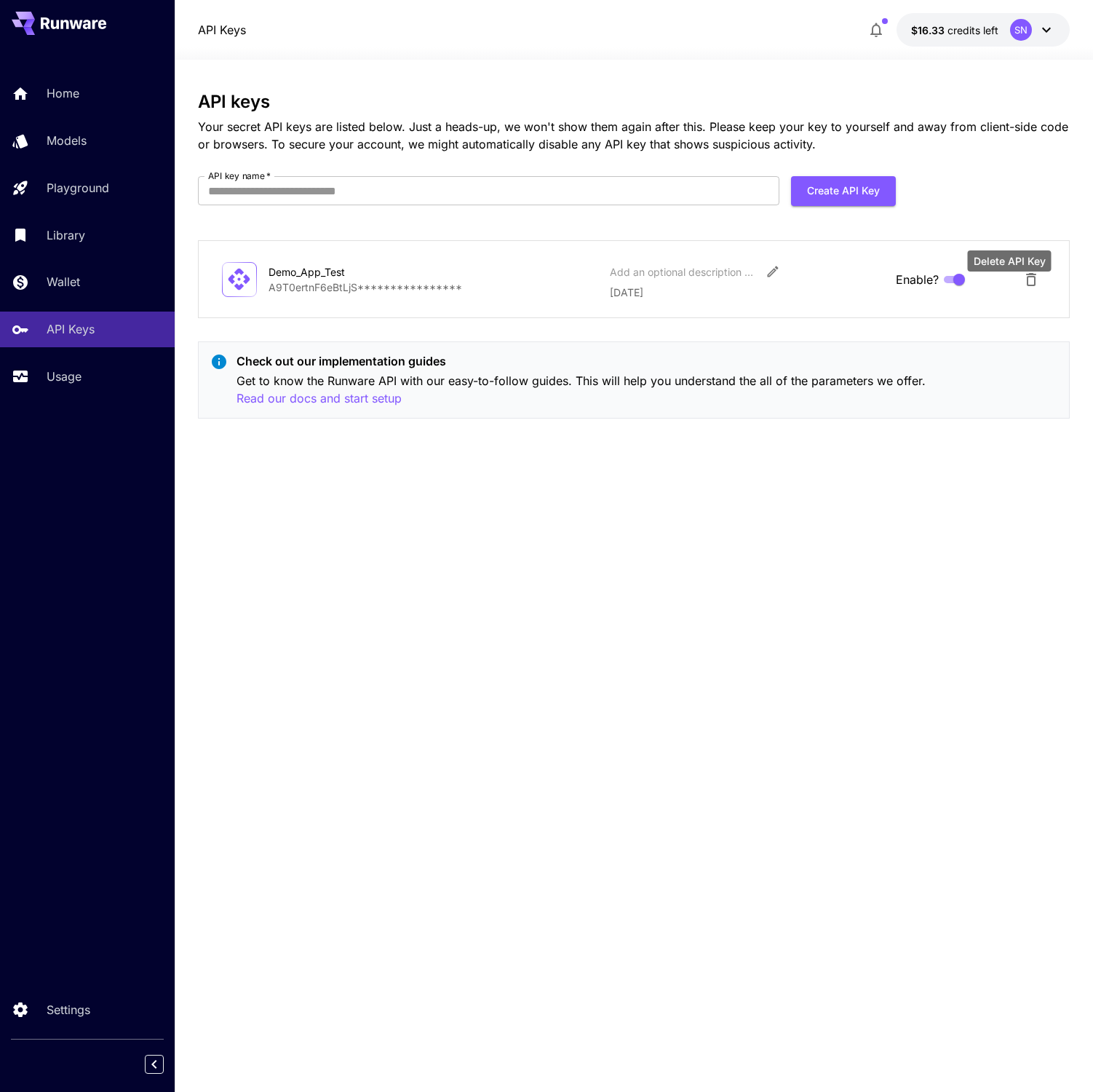
click at [1035, 288] on icon "Delete API Key" at bounding box center [1032, 279] width 18 height 18
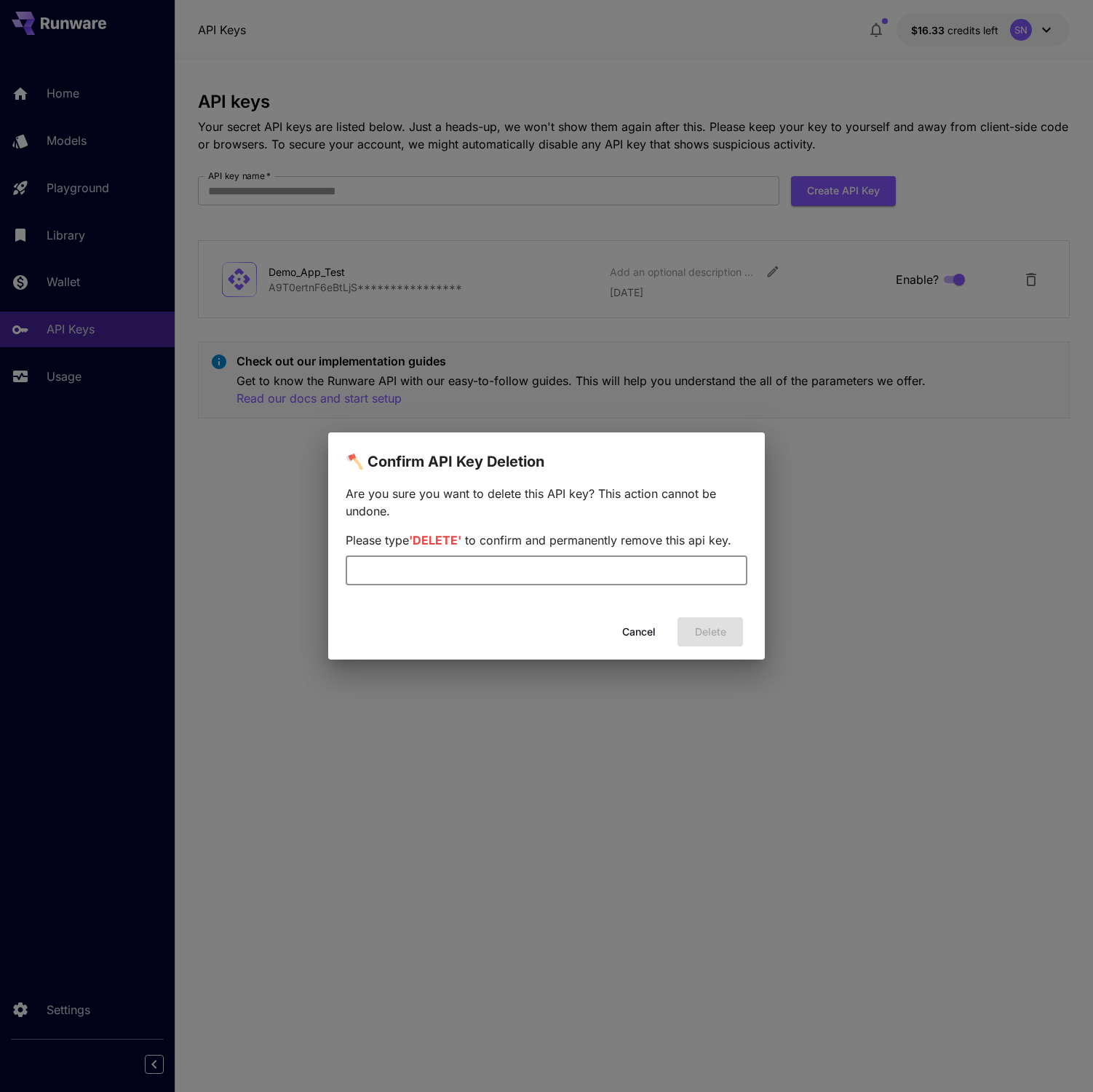
click at [575, 572] on input "text" at bounding box center [546, 571] width 401 height 29
click at [453, 533] on span "'DELETE'" at bounding box center [435, 541] width 53 height 15
click at [450, 533] on span "'DELETE'" at bounding box center [435, 541] width 53 height 15
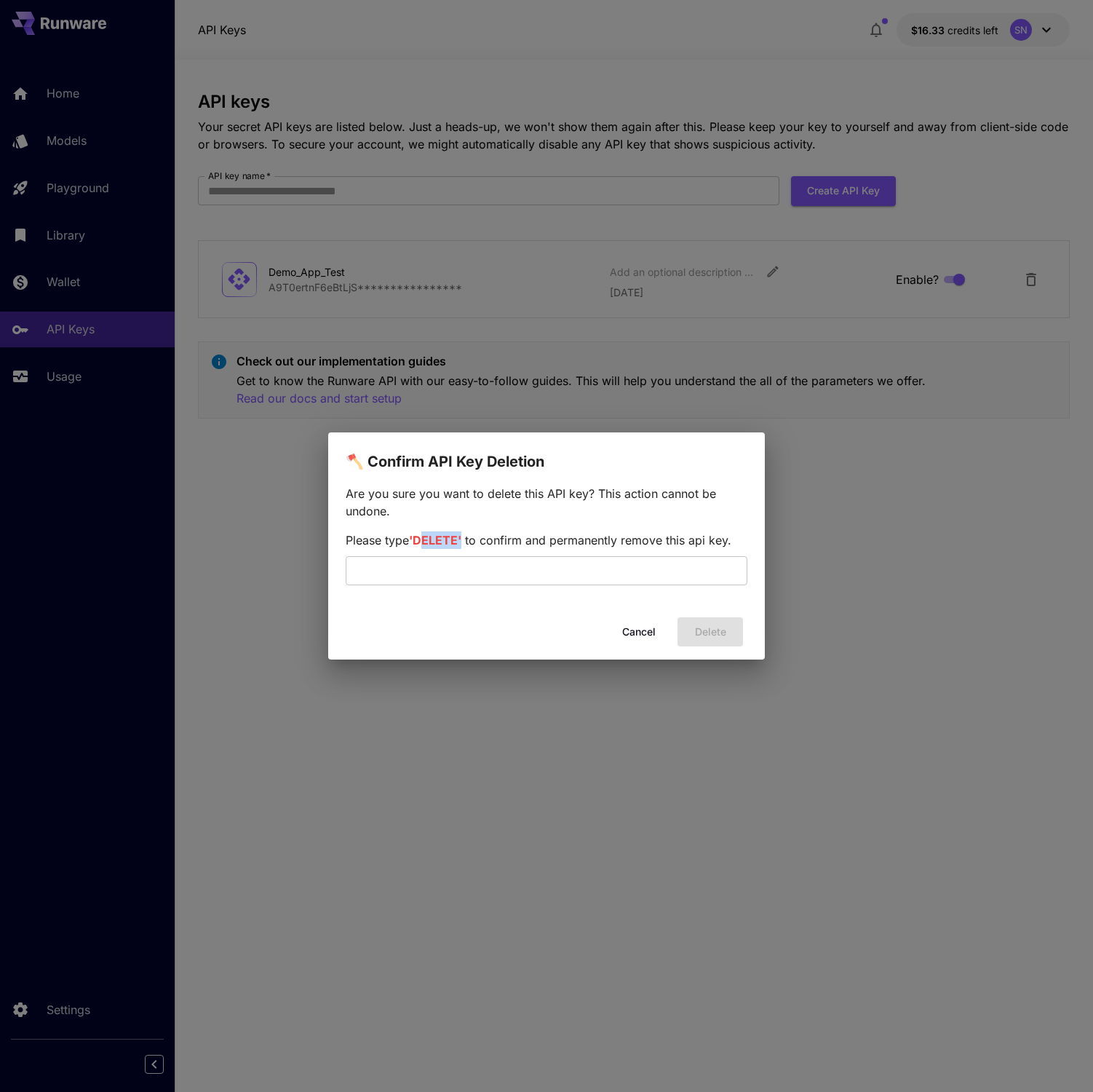
copy span "DELETE"
click at [463, 565] on input "text" at bounding box center [546, 571] width 401 height 29
paste input "******"
type input "******"
click at [697, 633] on button "Delete" at bounding box center [711, 632] width 66 height 30
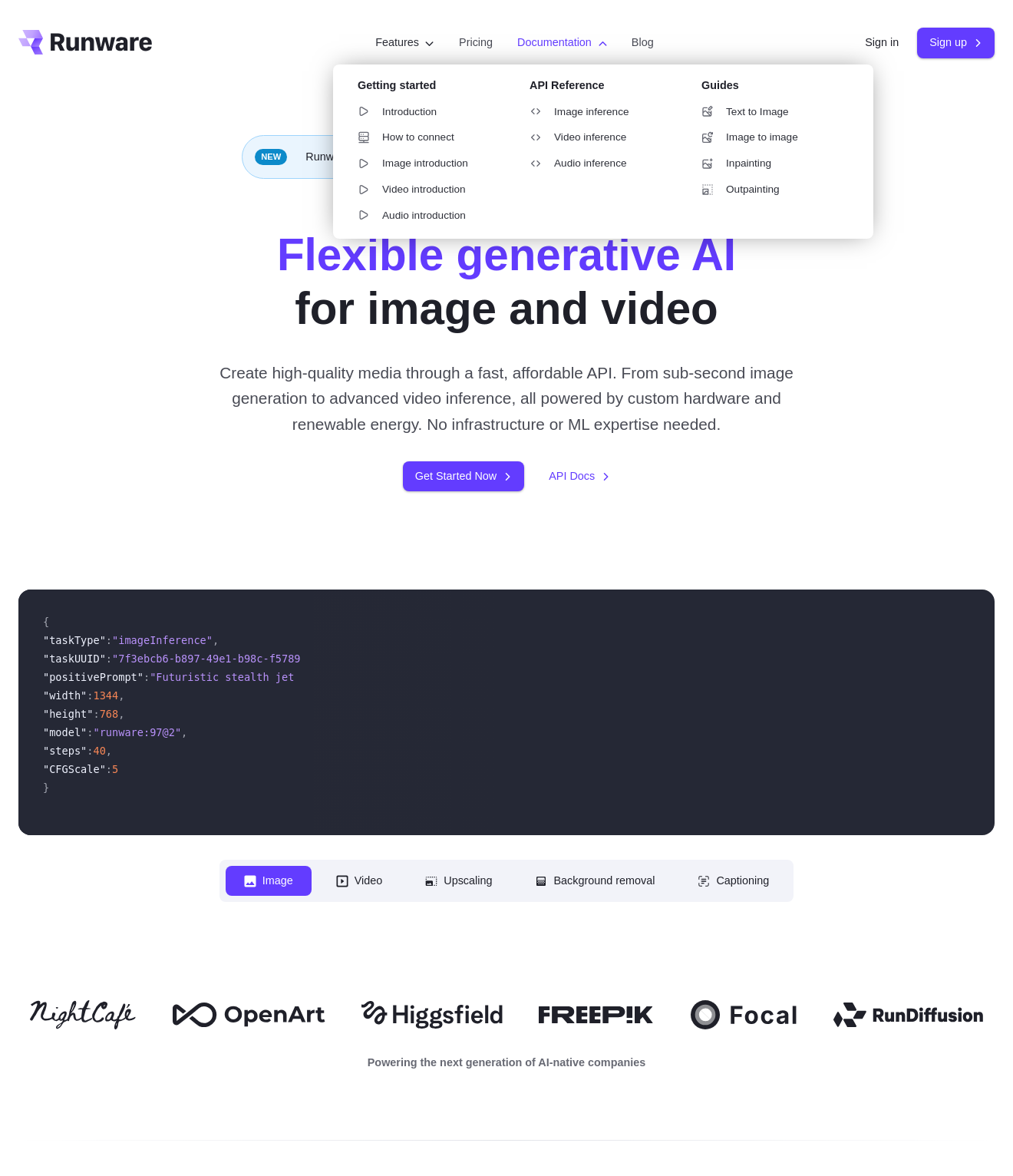
click at [581, 46] on label "Documentation" at bounding box center [562, 42] width 89 height 18
